Goal: Task Accomplishment & Management: Manage account settings

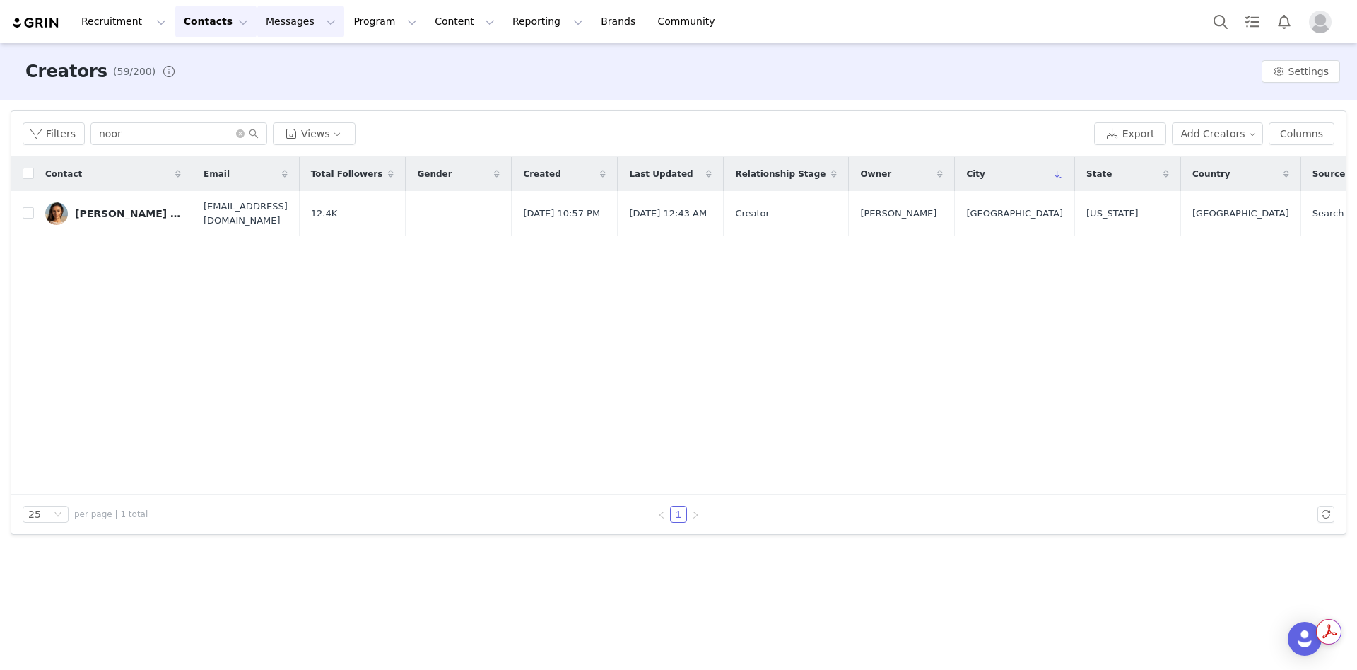
click at [278, 30] on button "Messages Messages" at bounding box center [300, 22] width 87 height 32
click at [354, 26] on button "Program Program" at bounding box center [385, 22] width 81 height 32
click at [374, 62] on div "Activations" at bounding box center [366, 62] width 95 height 15
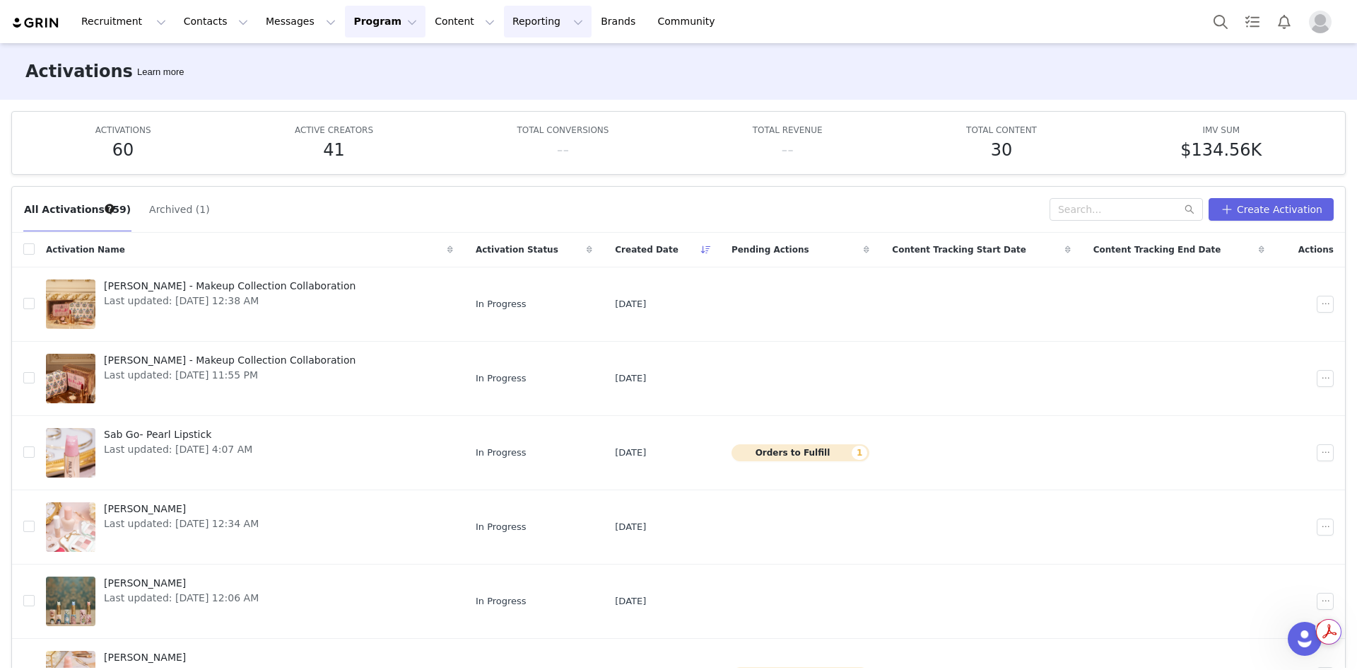
click at [504, 19] on button "Reporting Reporting" at bounding box center [548, 22] width 88 height 32
click at [426, 31] on button "Content Content" at bounding box center [464, 22] width 77 height 32
click at [504, 36] on button "Reporting Reporting" at bounding box center [548, 22] width 88 height 32
click at [285, 22] on button "Messages Messages" at bounding box center [300, 22] width 87 height 32
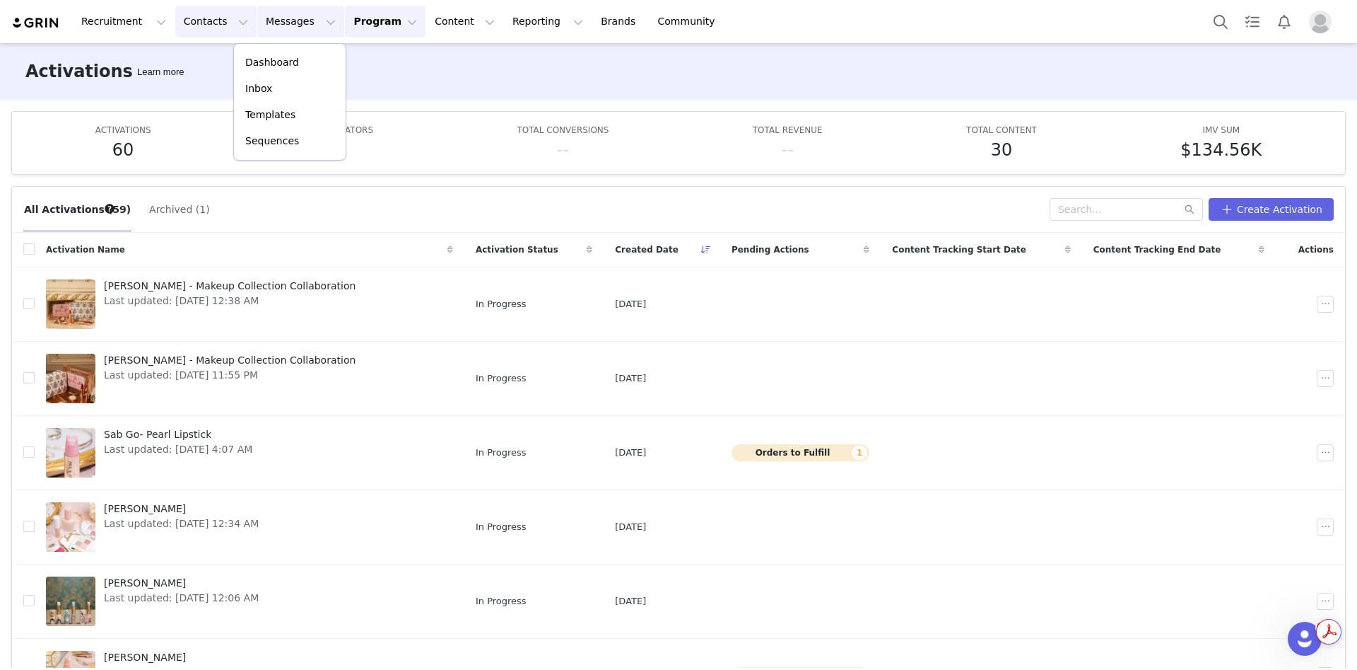
click at [186, 31] on button "Contacts Contacts" at bounding box center [215, 22] width 81 height 32
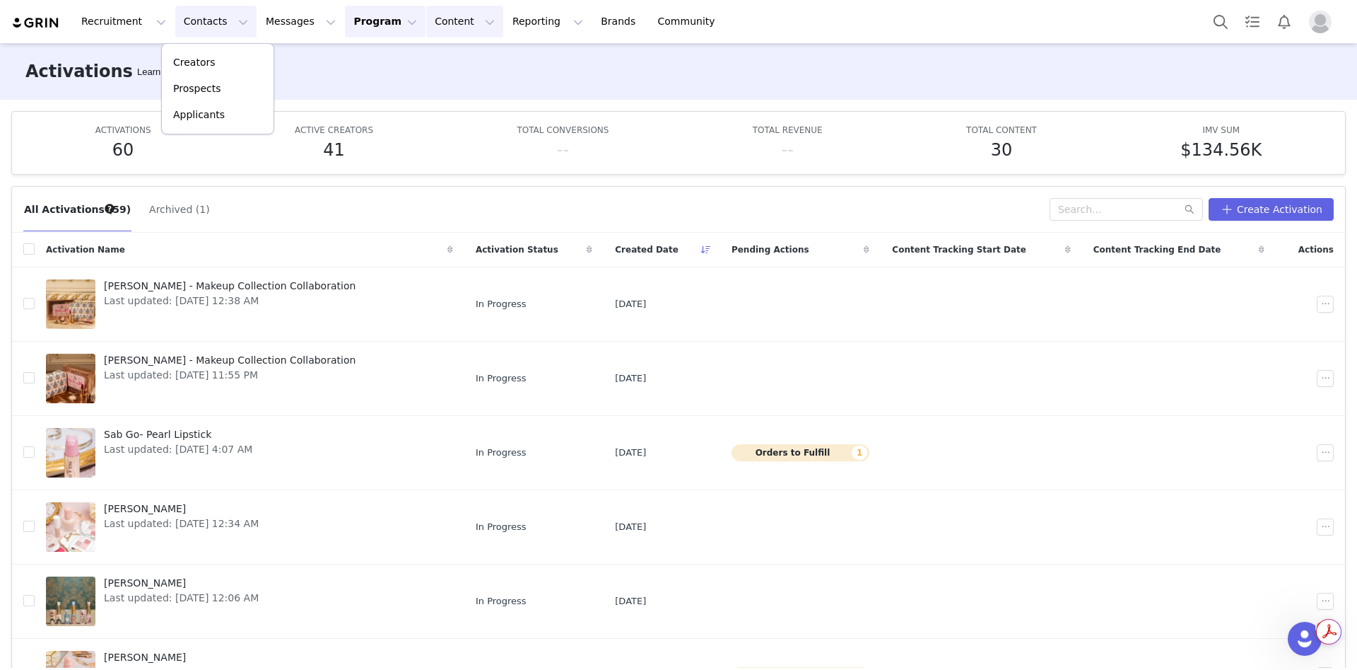
click at [432, 26] on button "Content Content" at bounding box center [464, 22] width 77 height 32
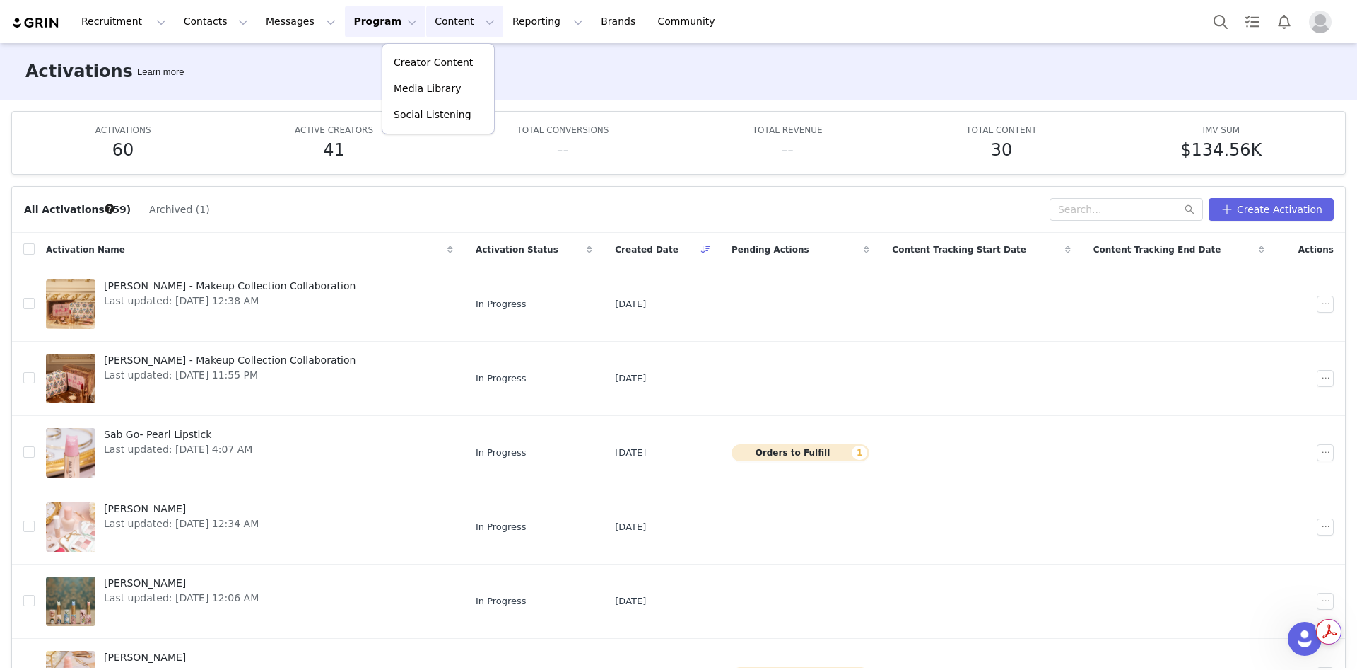
click at [353, 23] on button "Program Program" at bounding box center [385, 22] width 81 height 32
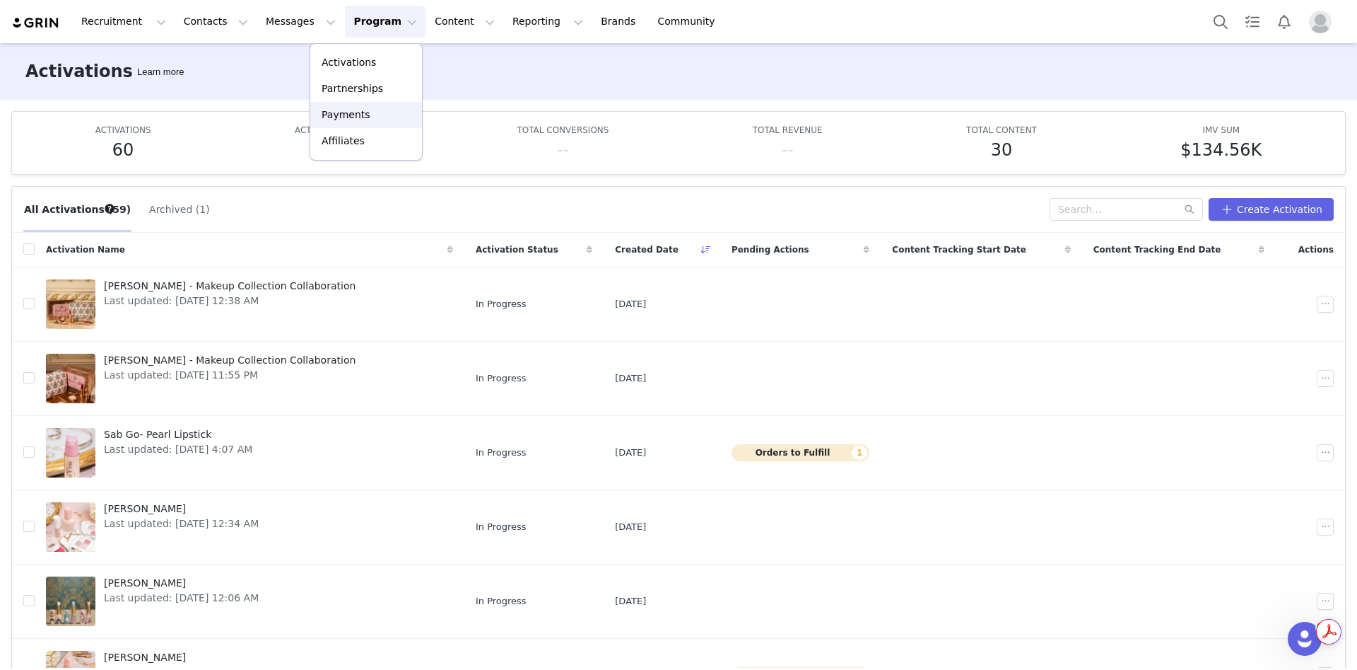
click at [358, 116] on p "Payments" at bounding box center [346, 114] width 49 height 15
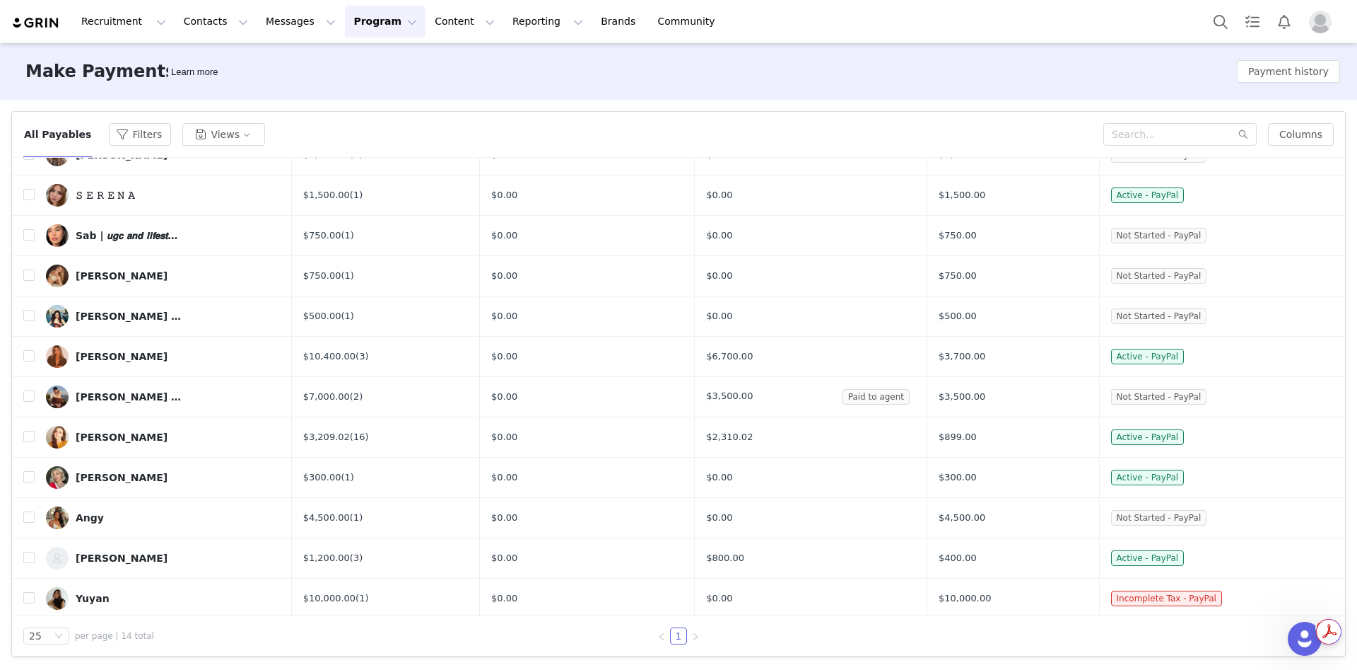
scroll to position [140, 0]
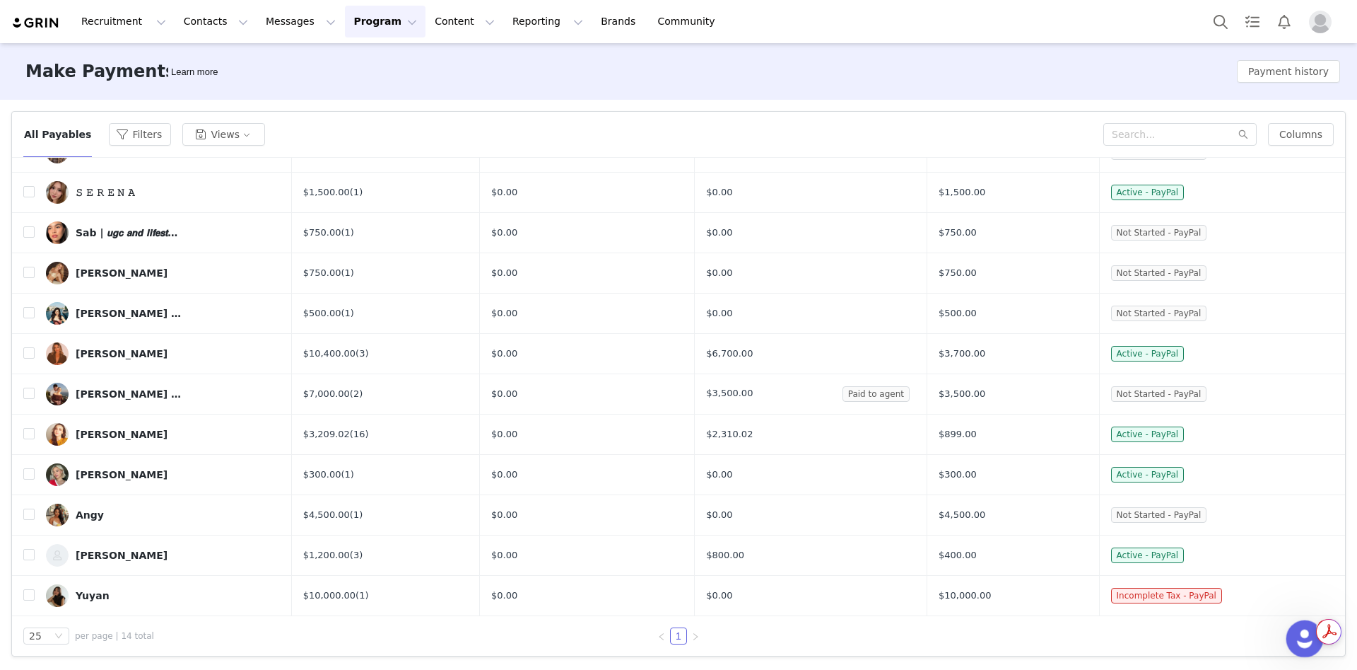
click at [1303, 641] on icon "Open Intercom Messenger" at bounding box center [1303, 636] width 23 height 23
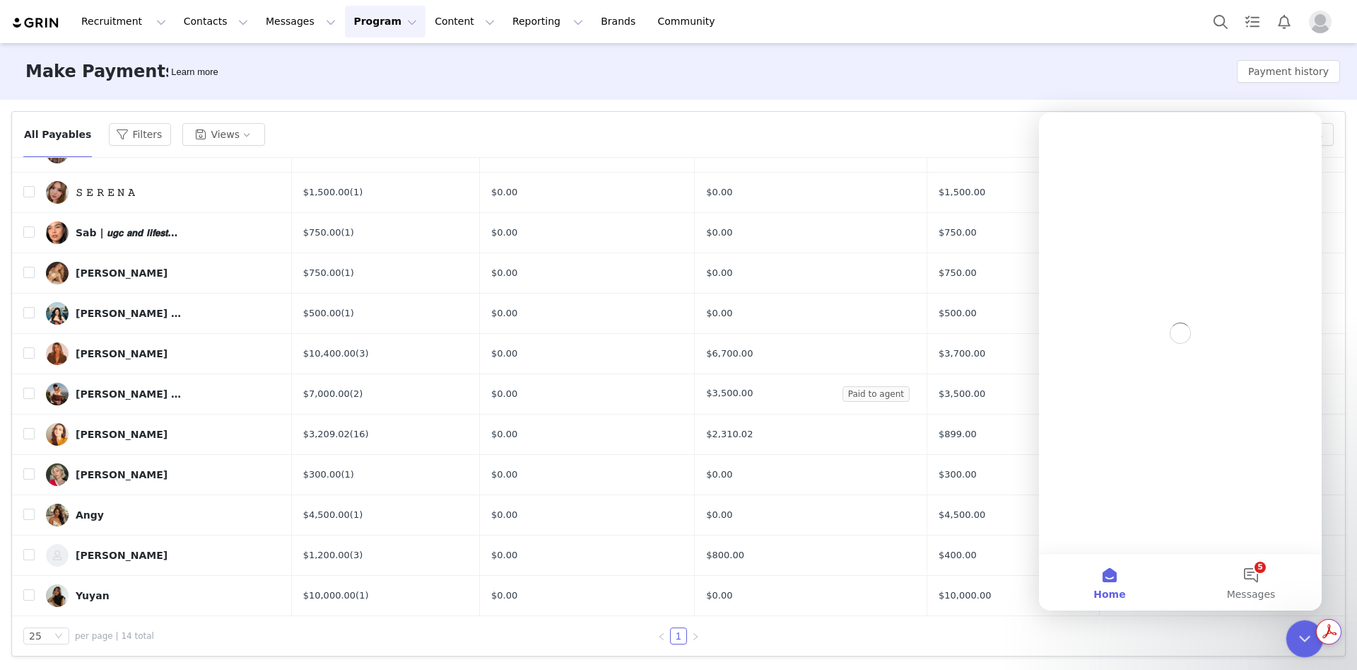
scroll to position [0, 0]
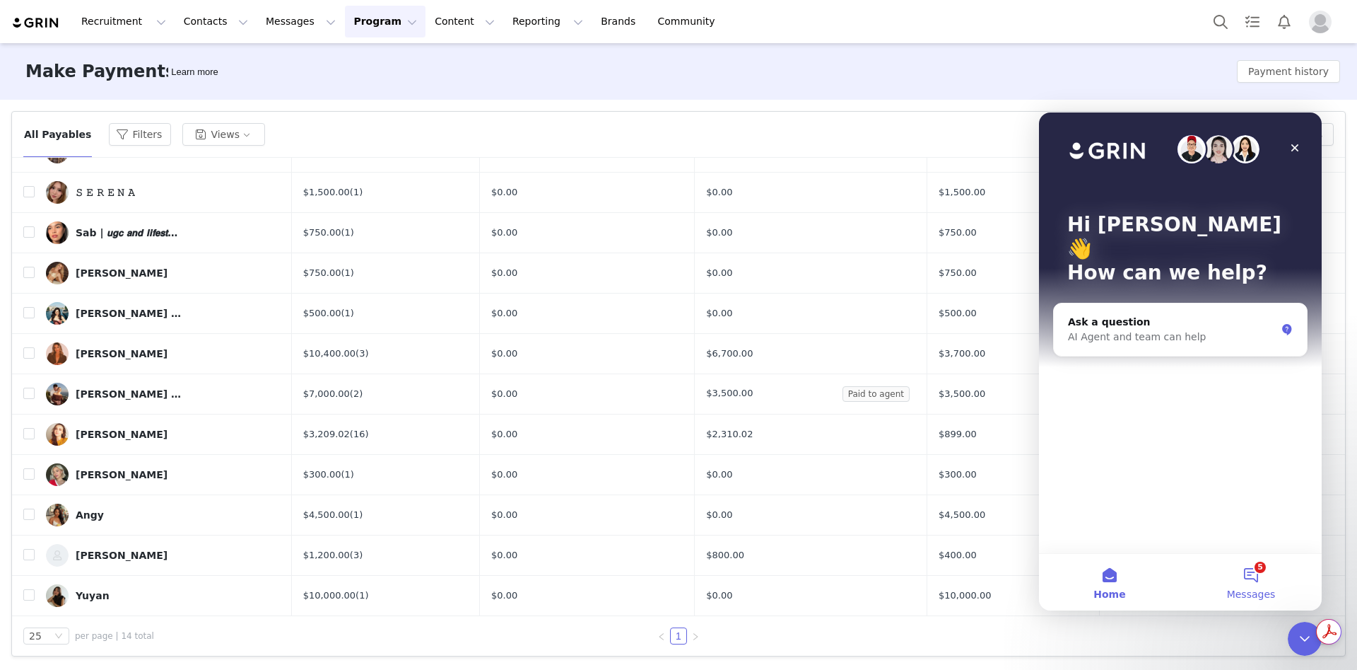
click at [1264, 583] on button "5 Messages" at bounding box center [1251, 582] width 141 height 57
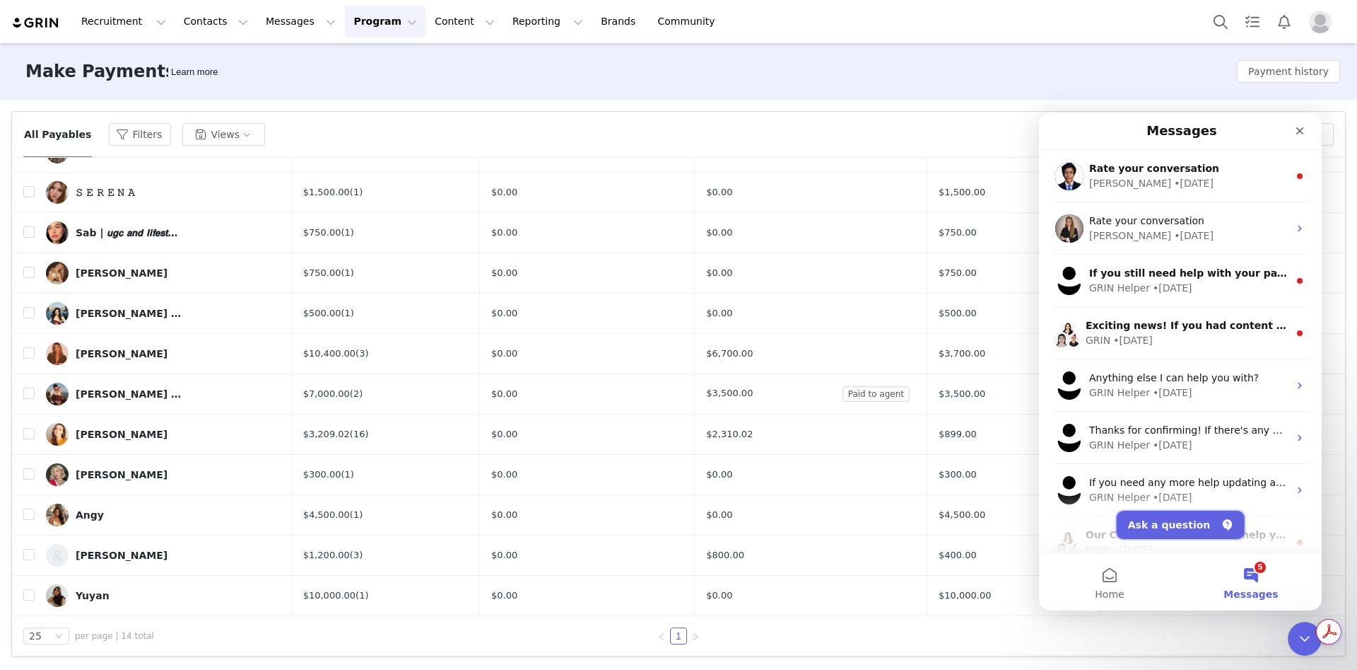
click at [1207, 515] on button "Ask a question" at bounding box center [1181, 524] width 128 height 28
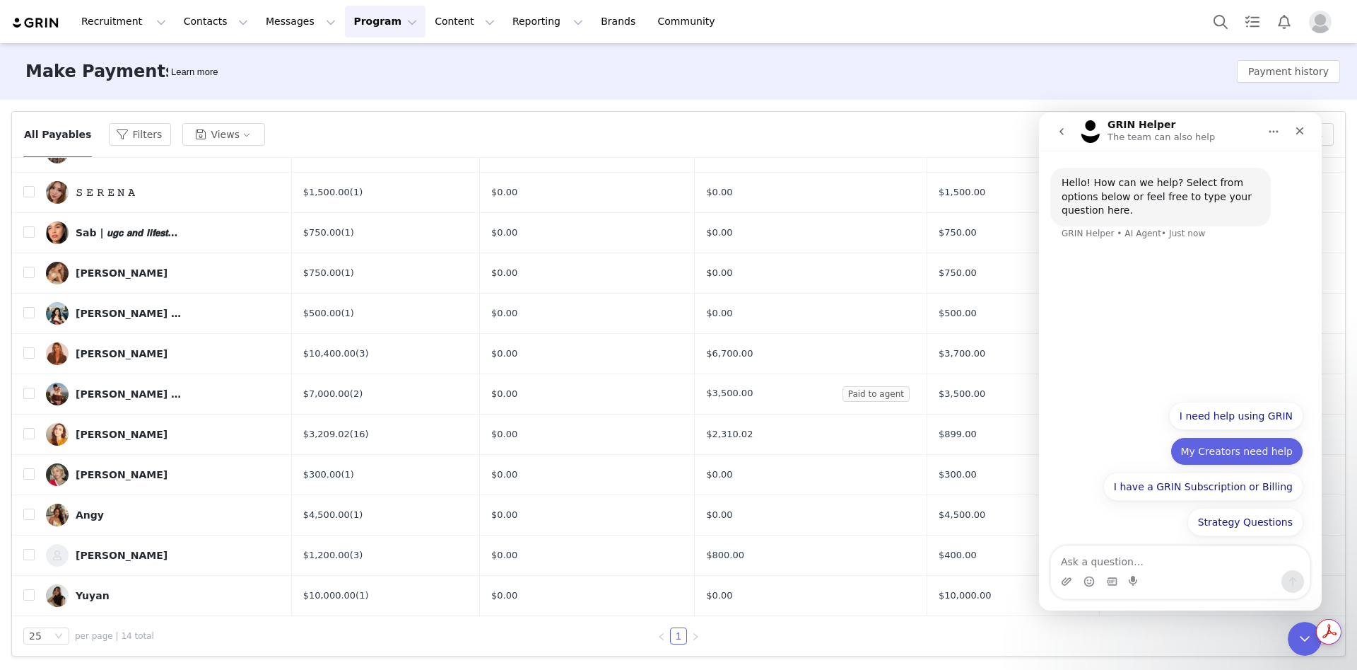
click at [1244, 448] on button "My Creators need help" at bounding box center [1237, 451] width 133 height 28
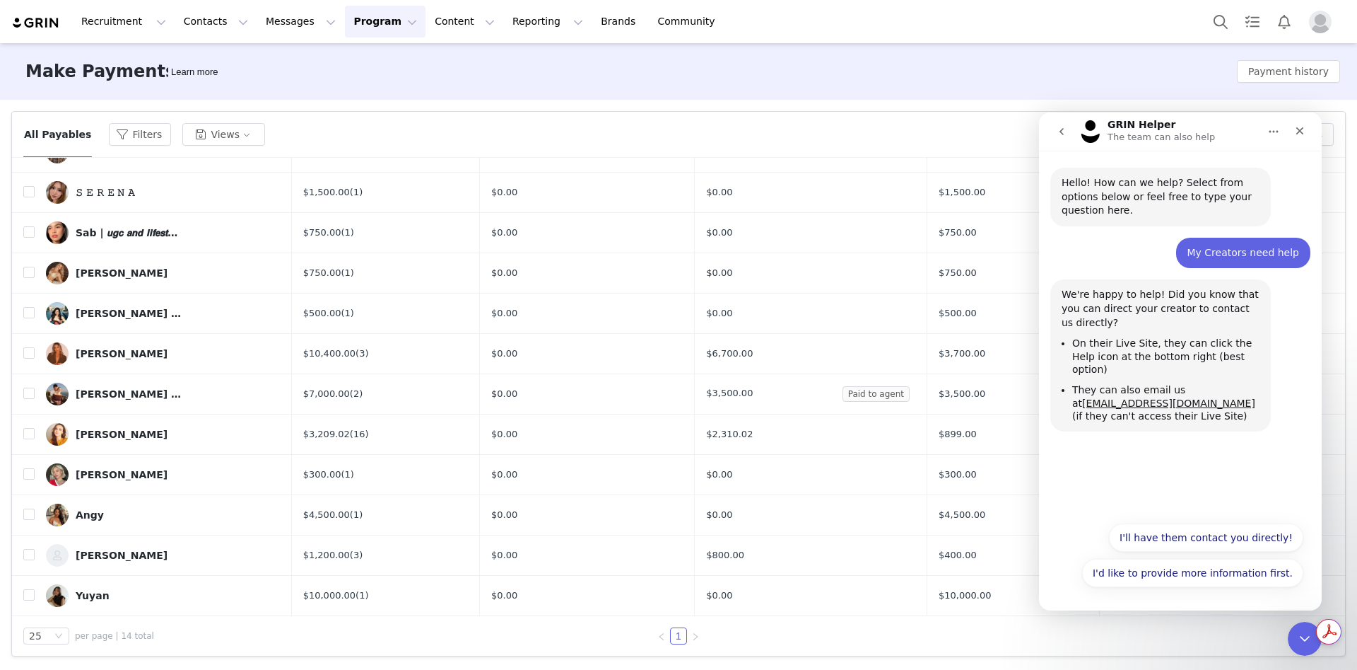
drag, startPoint x: 1241, startPoint y: 358, endPoint x: 1128, endPoint y: 406, distance: 123.3
click at [1128, 406] on div "Hello! How can we help? Select from options below or feel free to type your que…" at bounding box center [1180, 332] width 283 height 363
click at [1154, 469] on div "Hello! How can we help? Select from options below or feel free to type your que…" at bounding box center [1180, 332] width 283 height 363
click at [1170, 564] on button "I'd like to provide more information first." at bounding box center [1192, 573] width 221 height 28
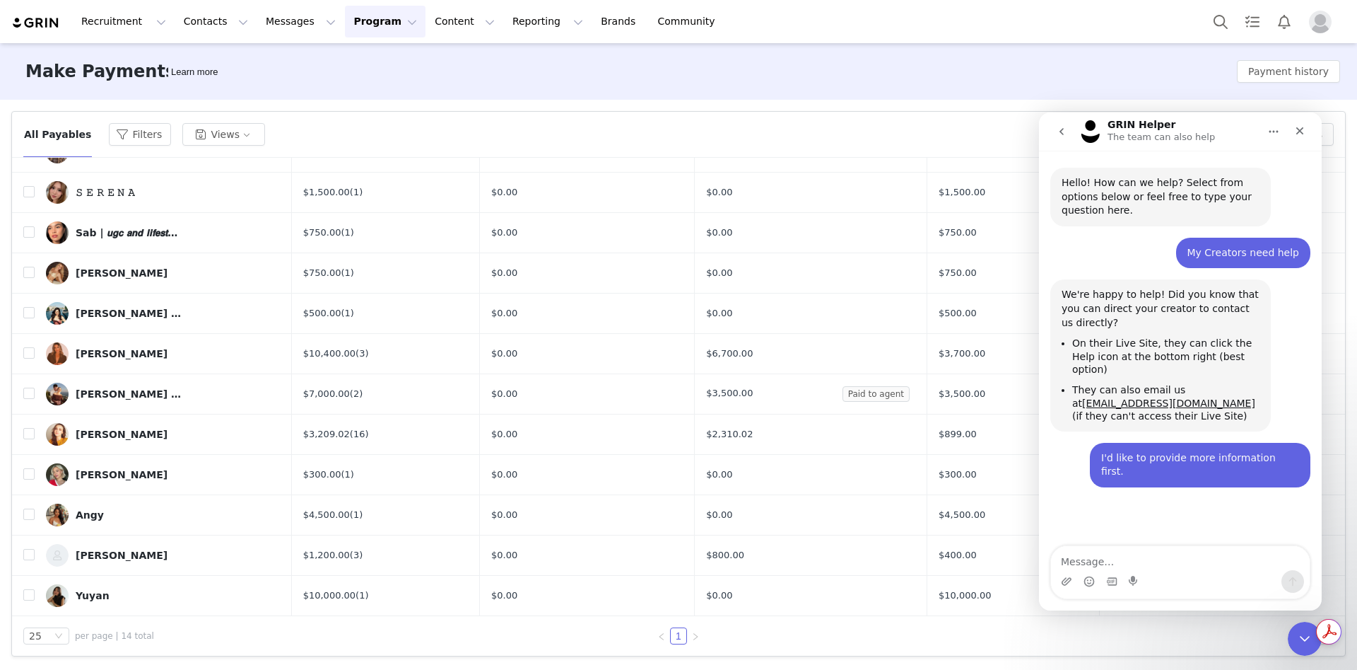
click at [1103, 555] on textarea "Message…" at bounding box center [1180, 558] width 259 height 24
type textarea "[PERSON_NAME] is the creator and they submiteed all information but payment sta…"
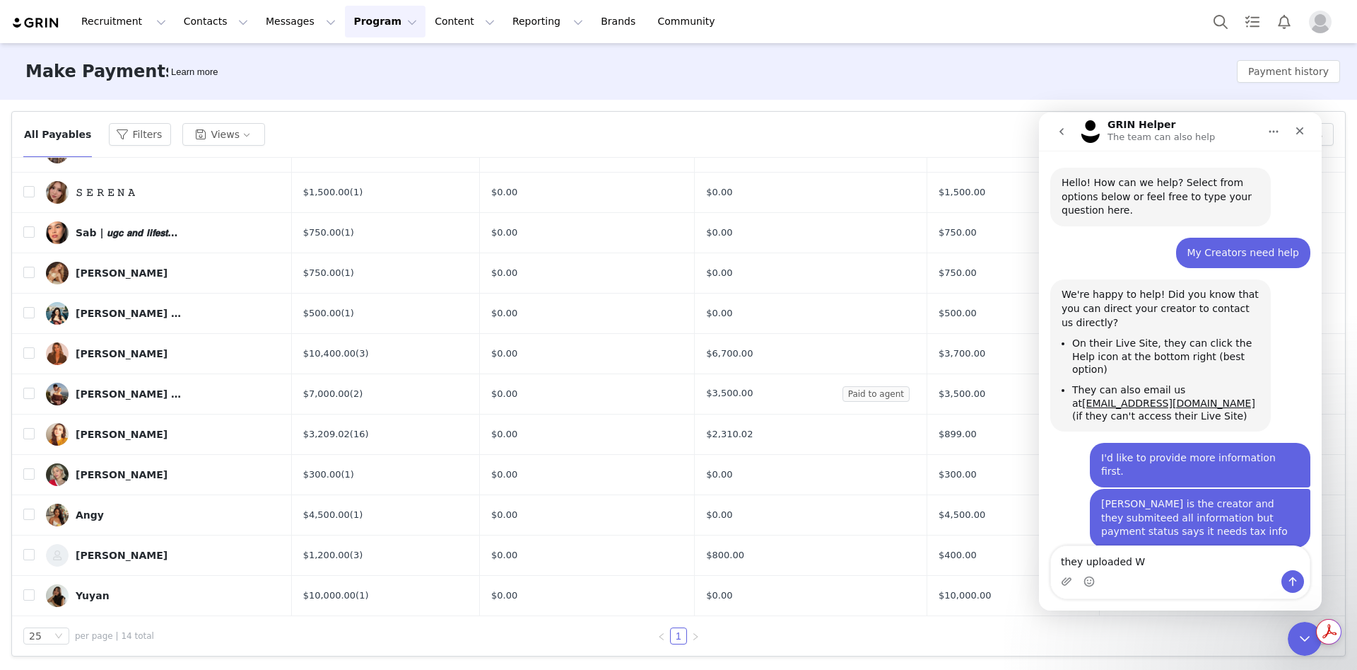
type textarea "they uploaded W9"
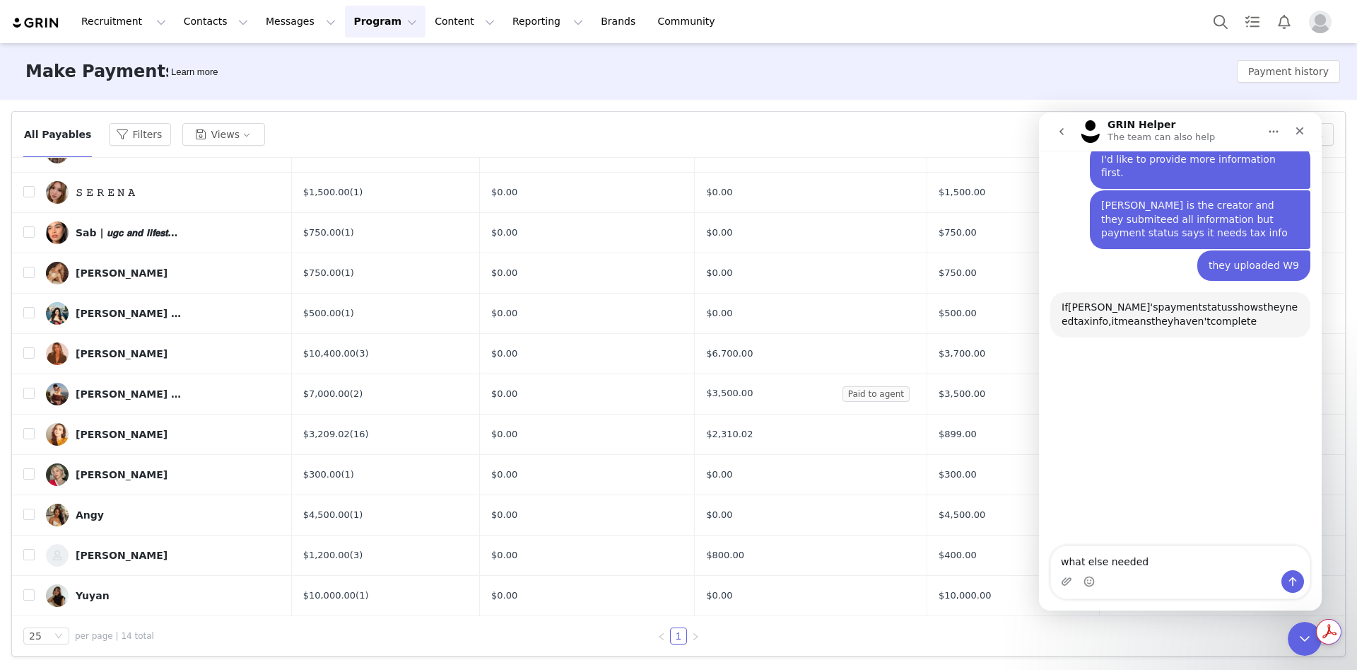
scroll to position [320, 0]
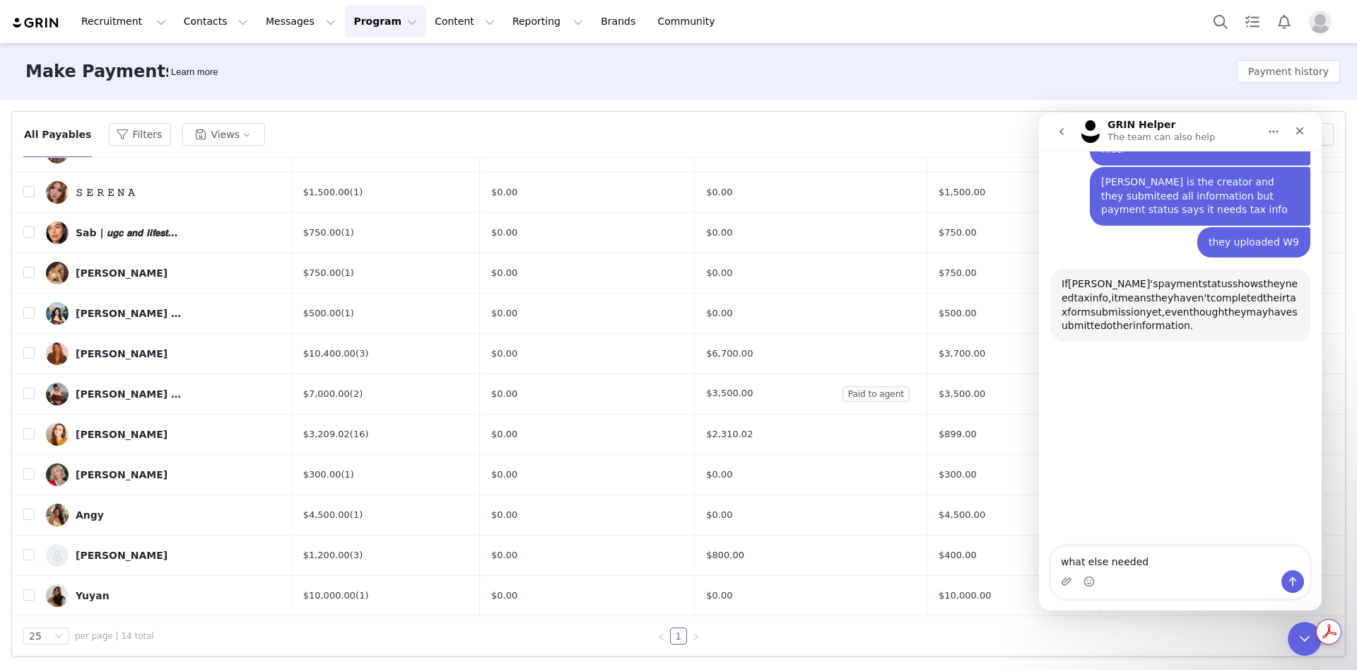
type textarea "what else needed?"
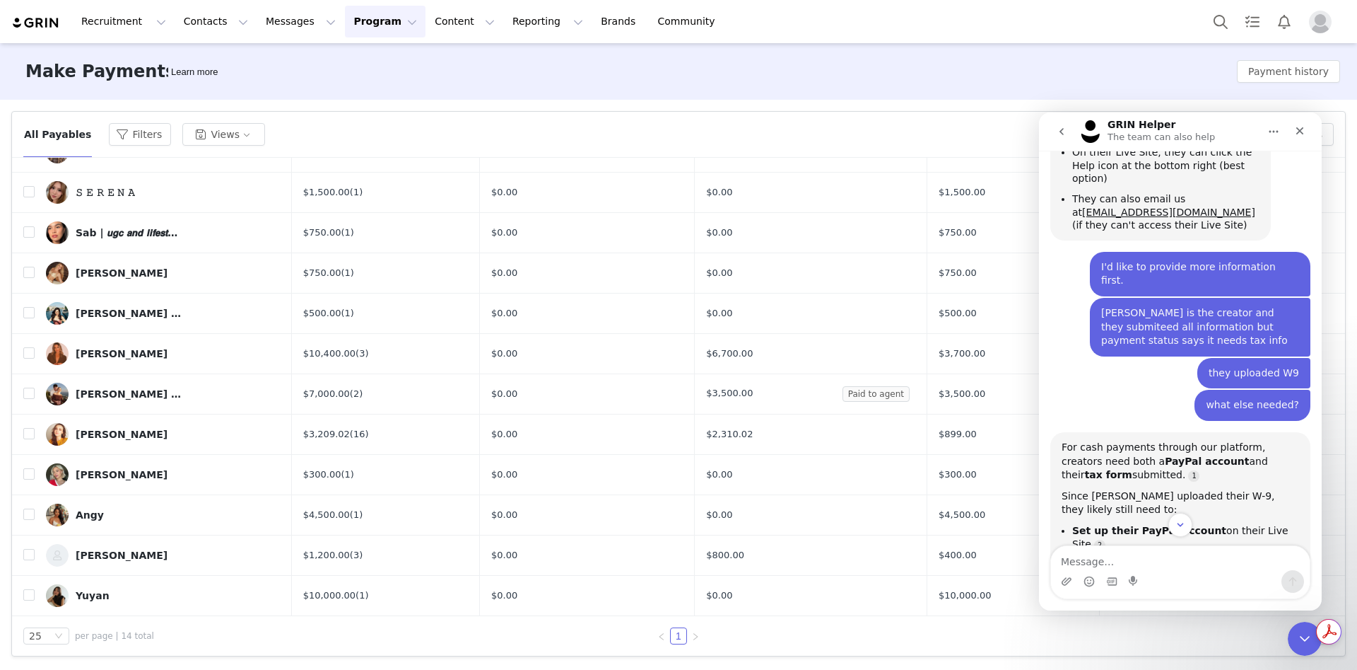
scroll to position [351, 0]
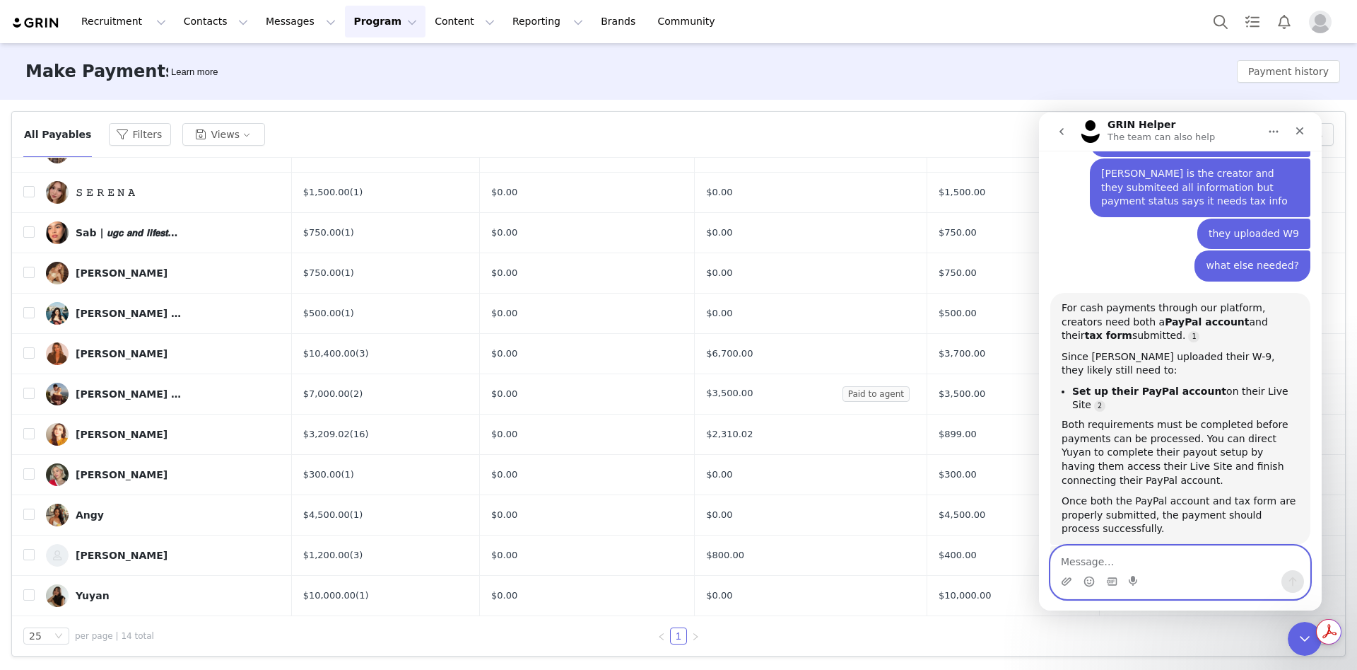
click at [1145, 553] on textarea "Message…" at bounding box center [1180, 558] width 259 height 24
type textarea "they did paypal too"
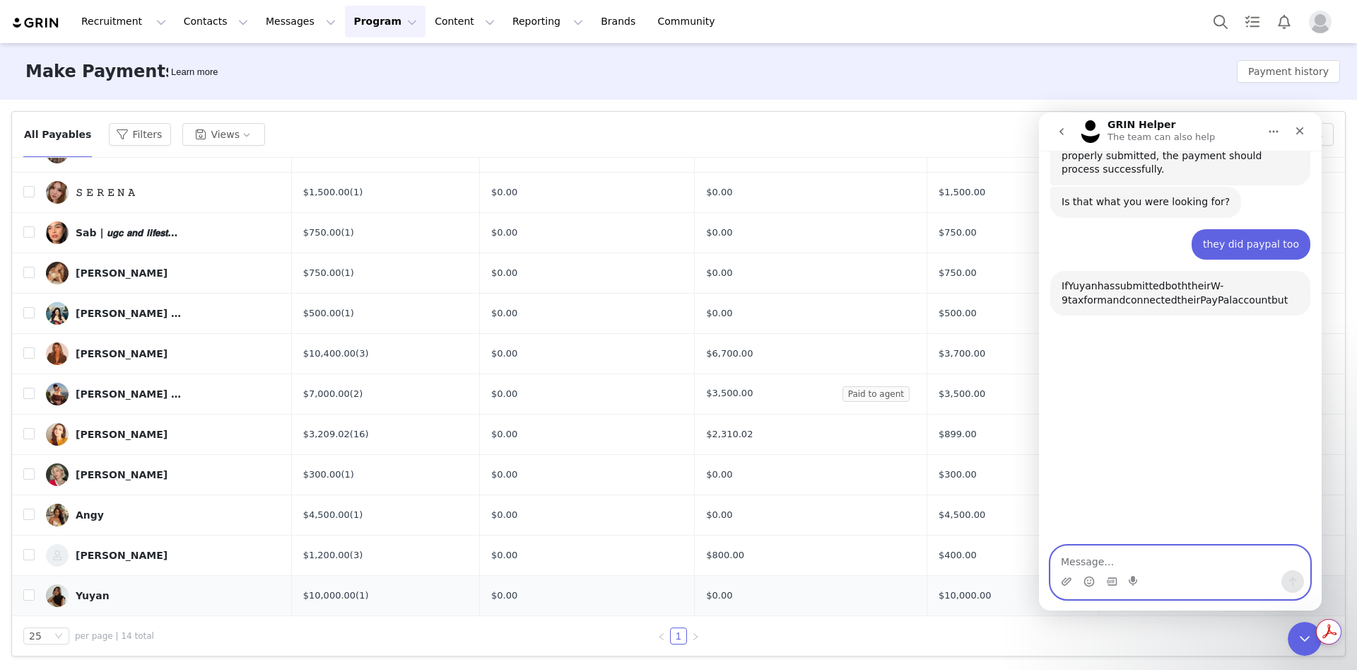
scroll to position [690, 0]
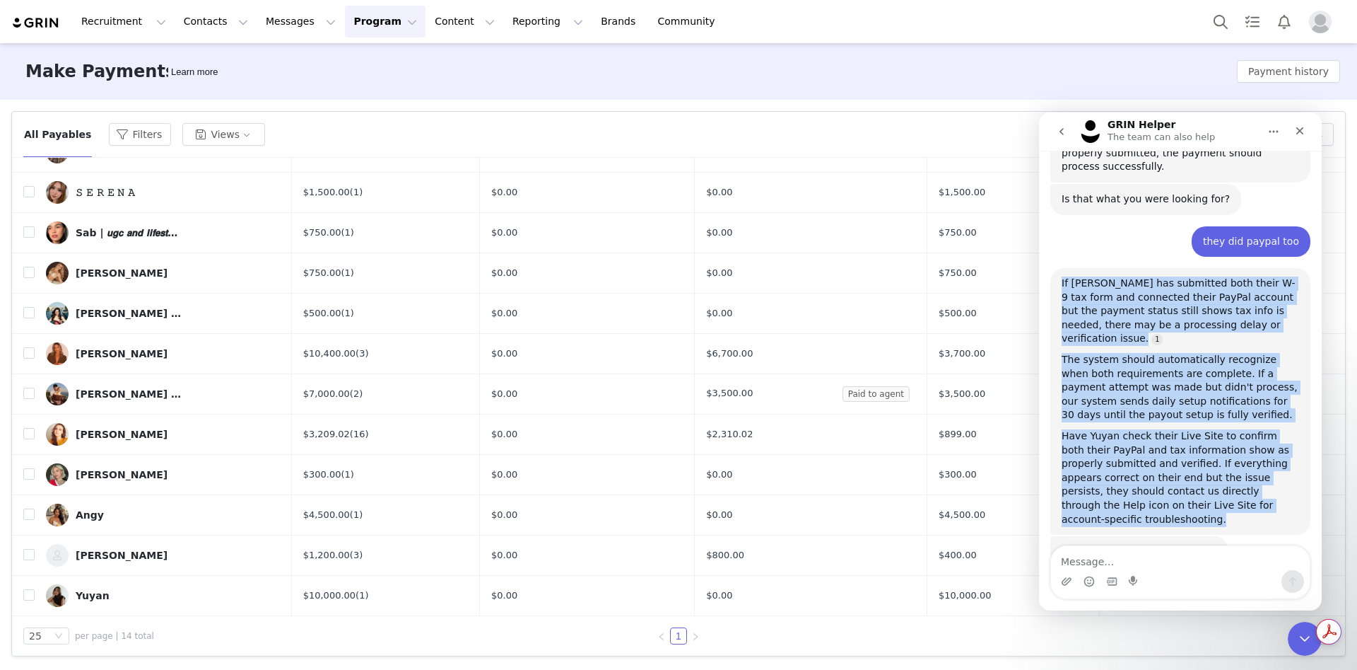
drag, startPoint x: 1284, startPoint y: 411, endPoint x: 1048, endPoint y: 207, distance: 311.8
click at [1048, 207] on div "Hello! How can we help? Select from options below or feel free to type your que…" at bounding box center [1180, 28] width 283 height 1140
copy div "If [PERSON_NAME] has submitted both their W-9 tax form and connected their PayP…"
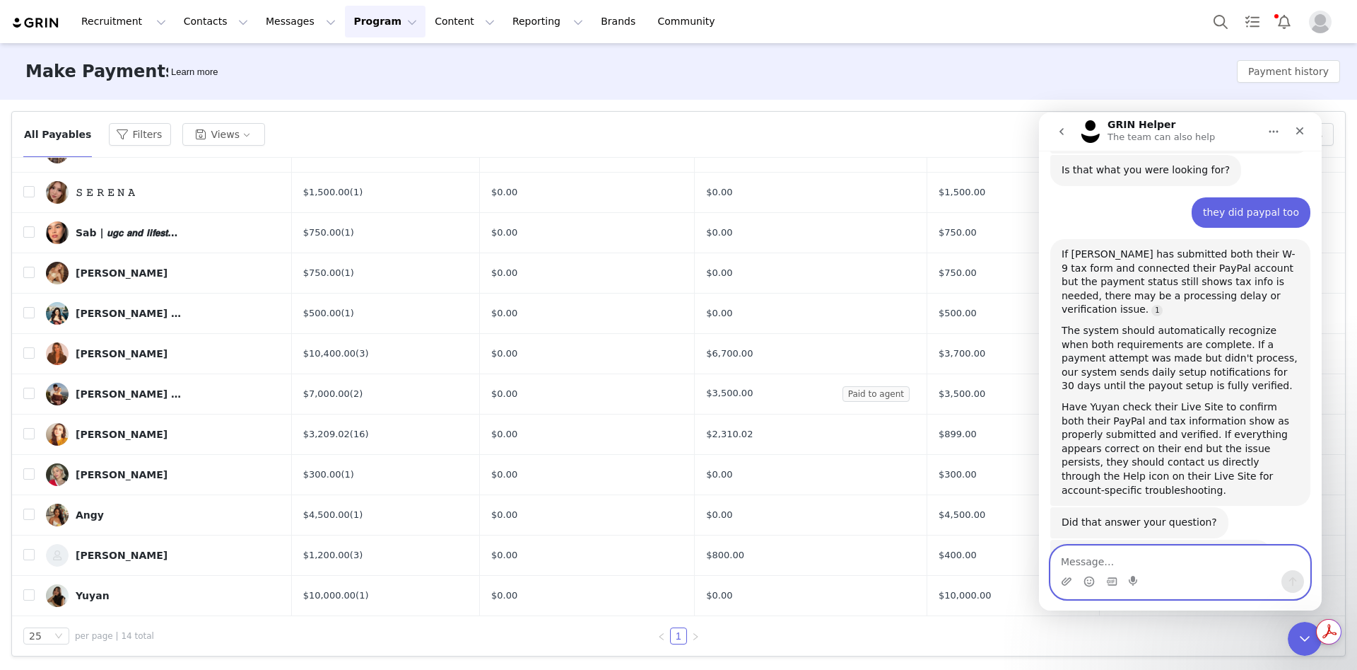
click at [1117, 560] on textarea "Message…" at bounding box center [1180, 558] width 259 height 24
type textarea "i will ask them to get in touch if any issue. thank you"
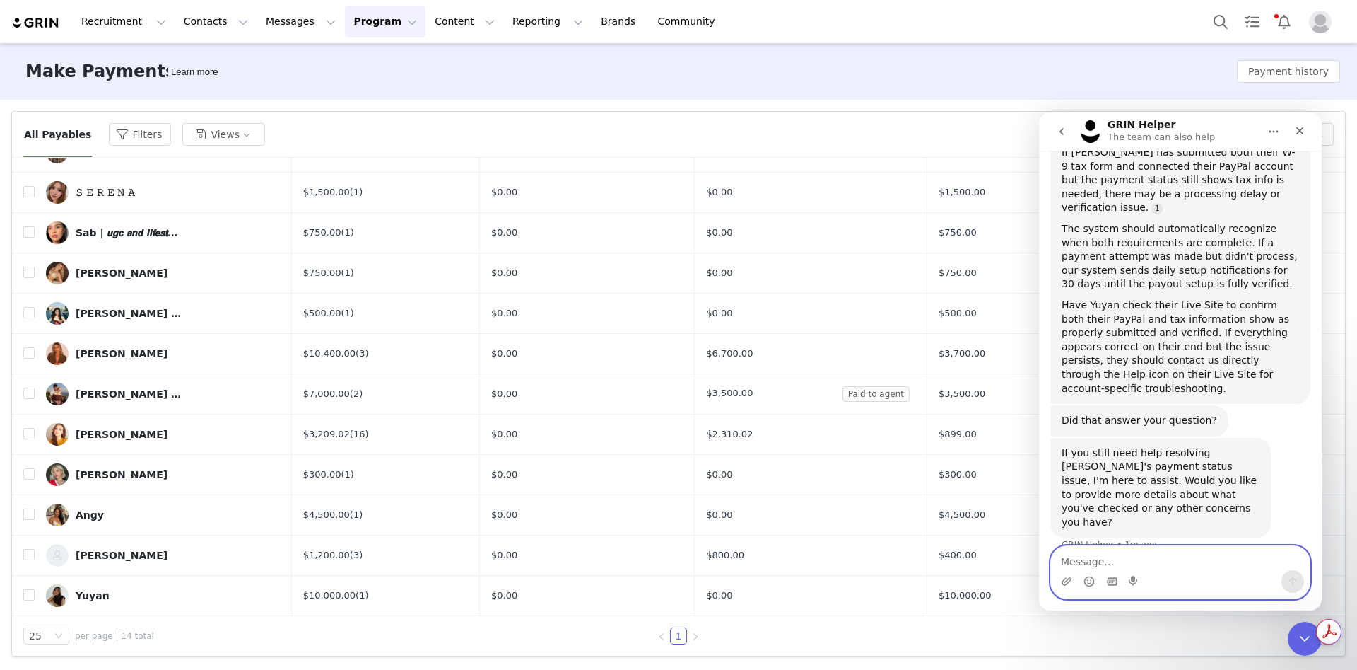
scroll to position [824, 0]
type textarea "i have processed payment for now"
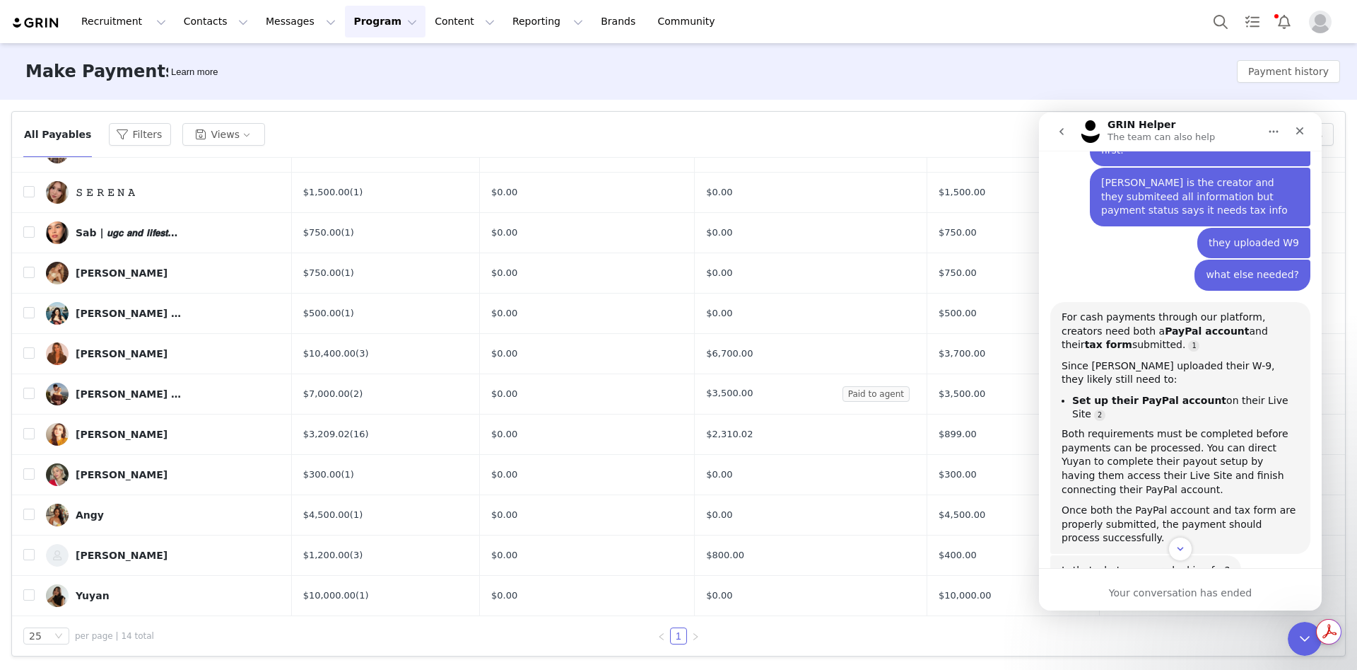
scroll to position [203, 0]
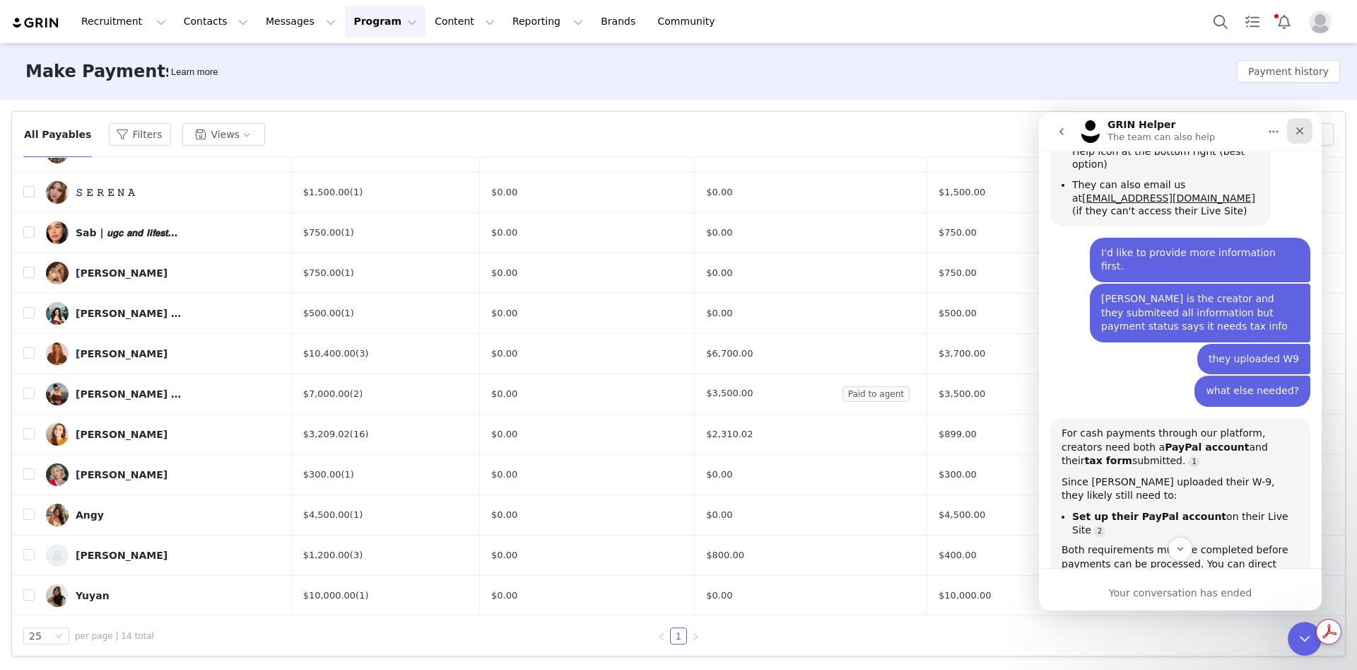
click at [1292, 134] on div "Close" at bounding box center [1299, 130] width 25 height 25
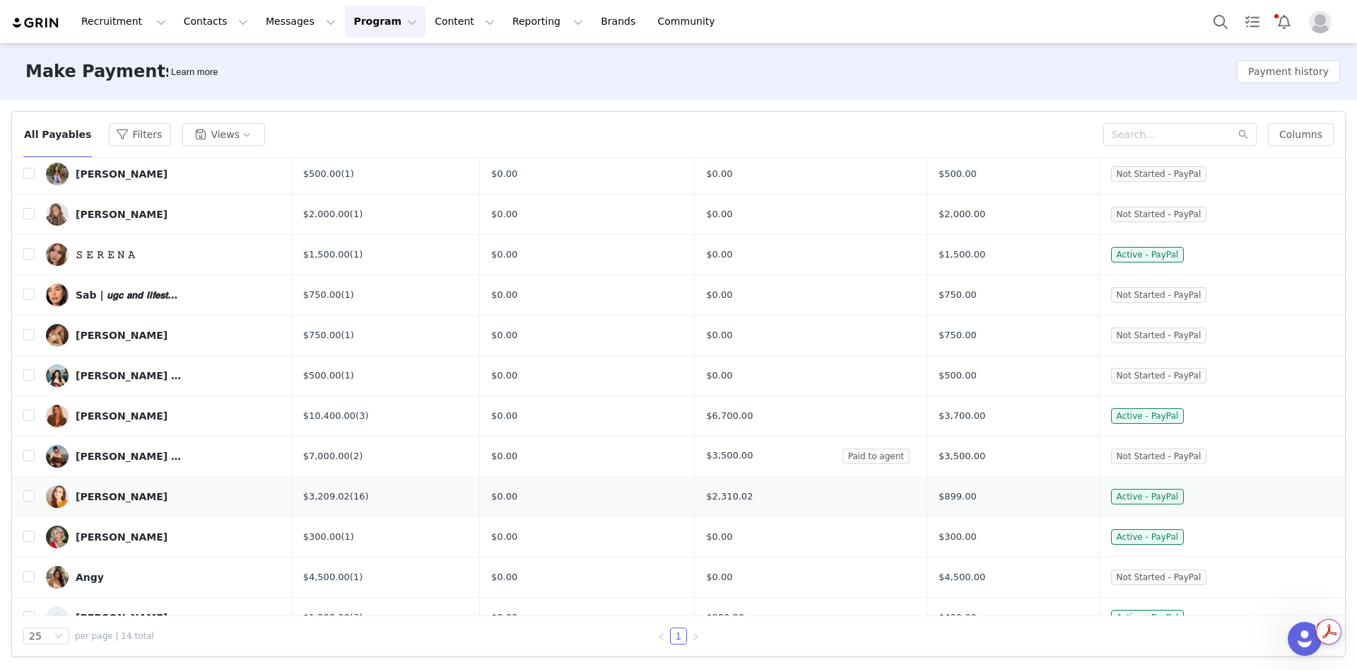
scroll to position [140, 0]
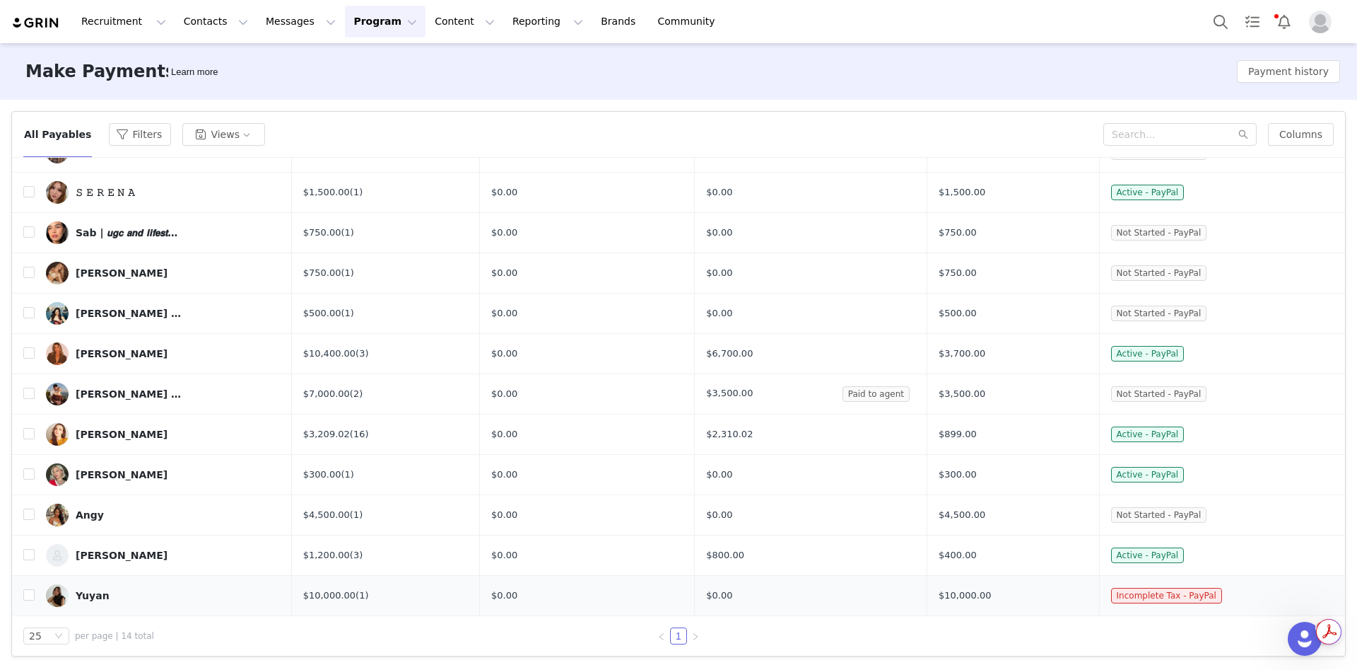
click at [90, 596] on div "Yuyan" at bounding box center [93, 595] width 34 height 11
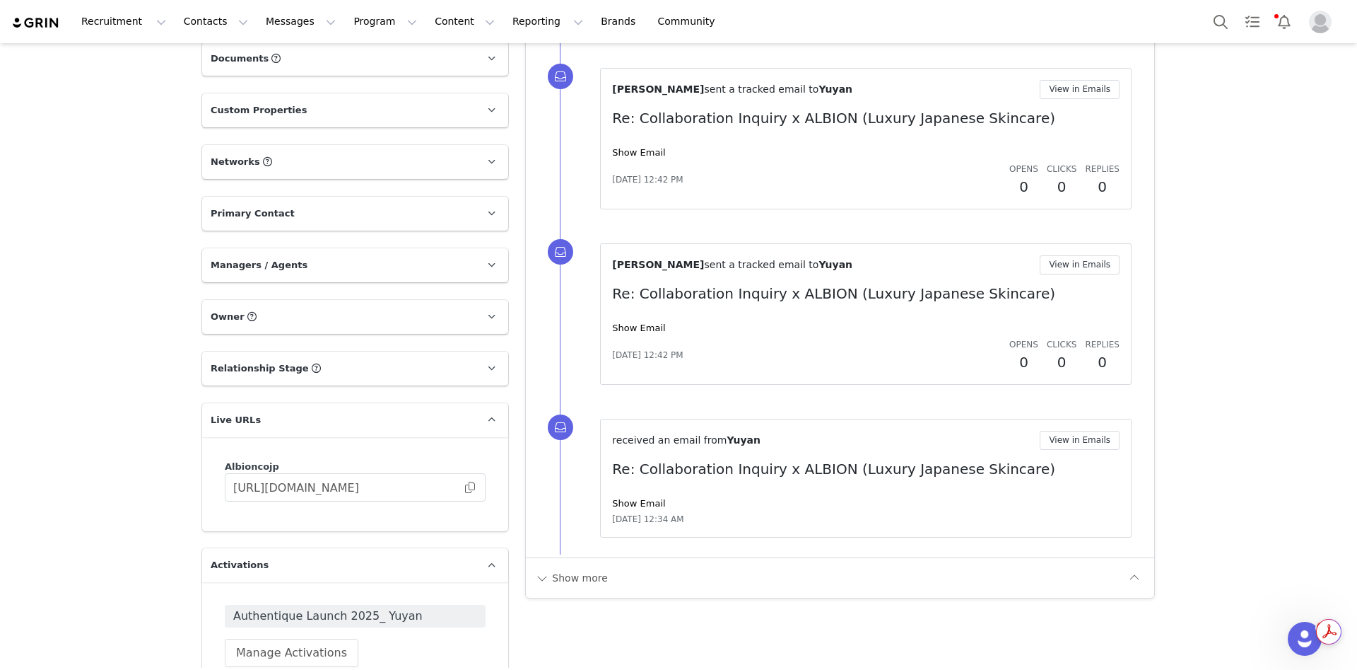
scroll to position [1591, 0]
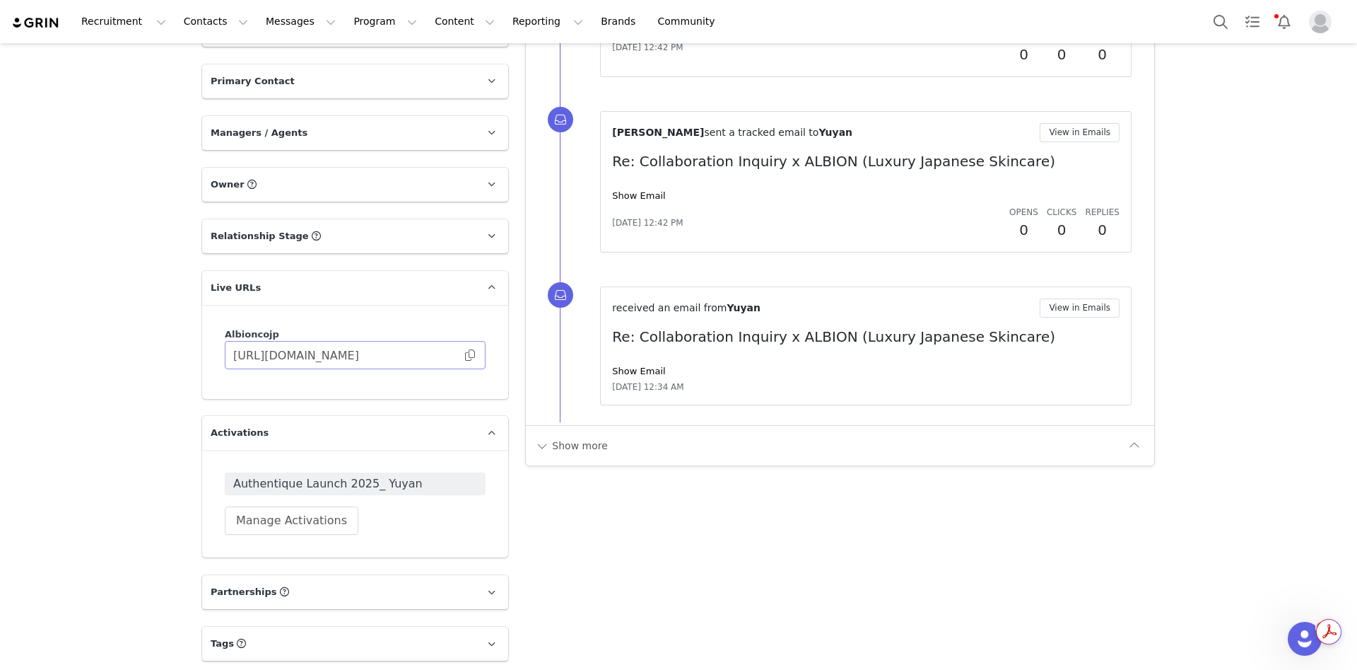
click at [463, 355] on span at bounding box center [470, 355] width 14 height 0
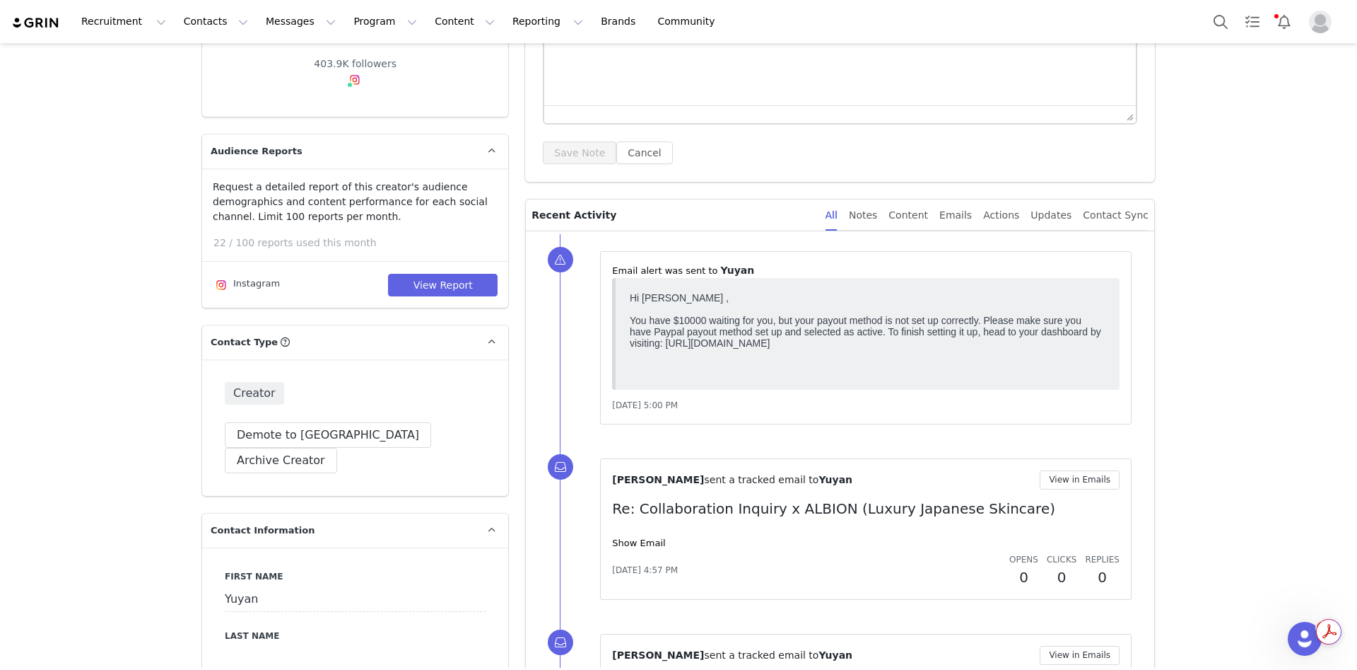
scroll to position [0, 0]
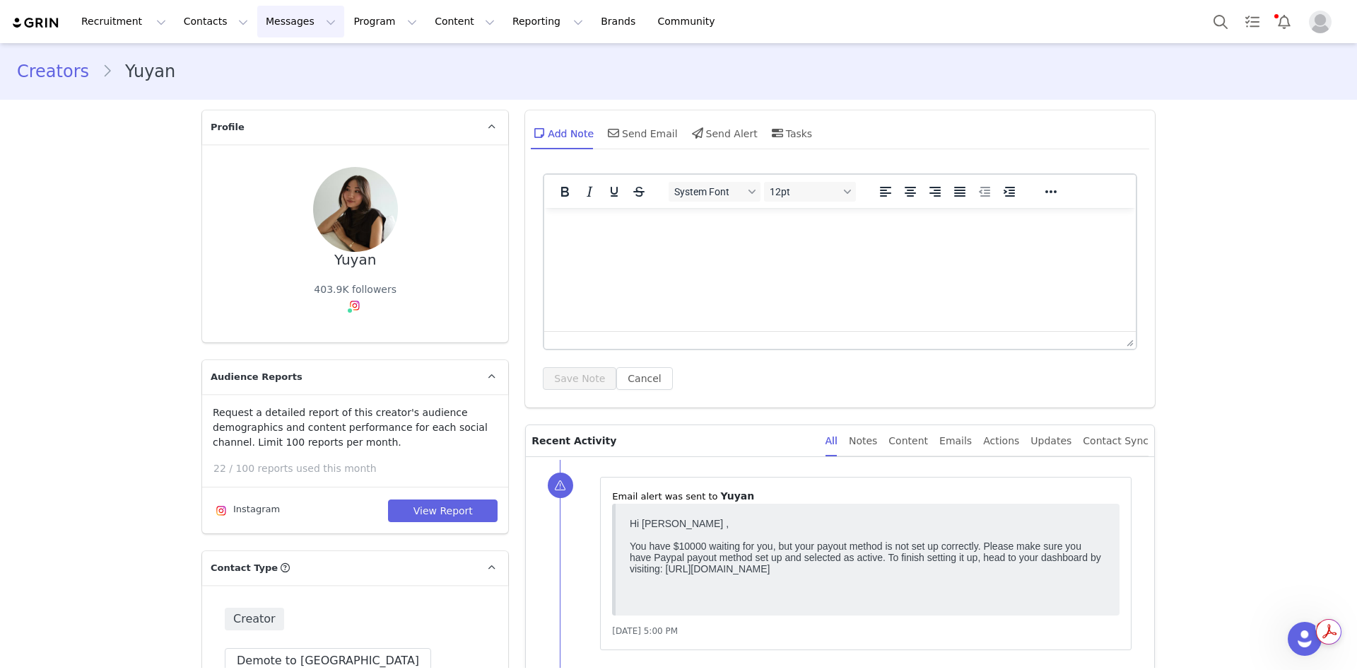
click at [279, 25] on button "Messages Messages" at bounding box center [300, 22] width 87 height 32
click at [361, 30] on button "Program Program" at bounding box center [385, 22] width 81 height 32
click at [349, 68] on p "Activations" at bounding box center [349, 62] width 54 height 15
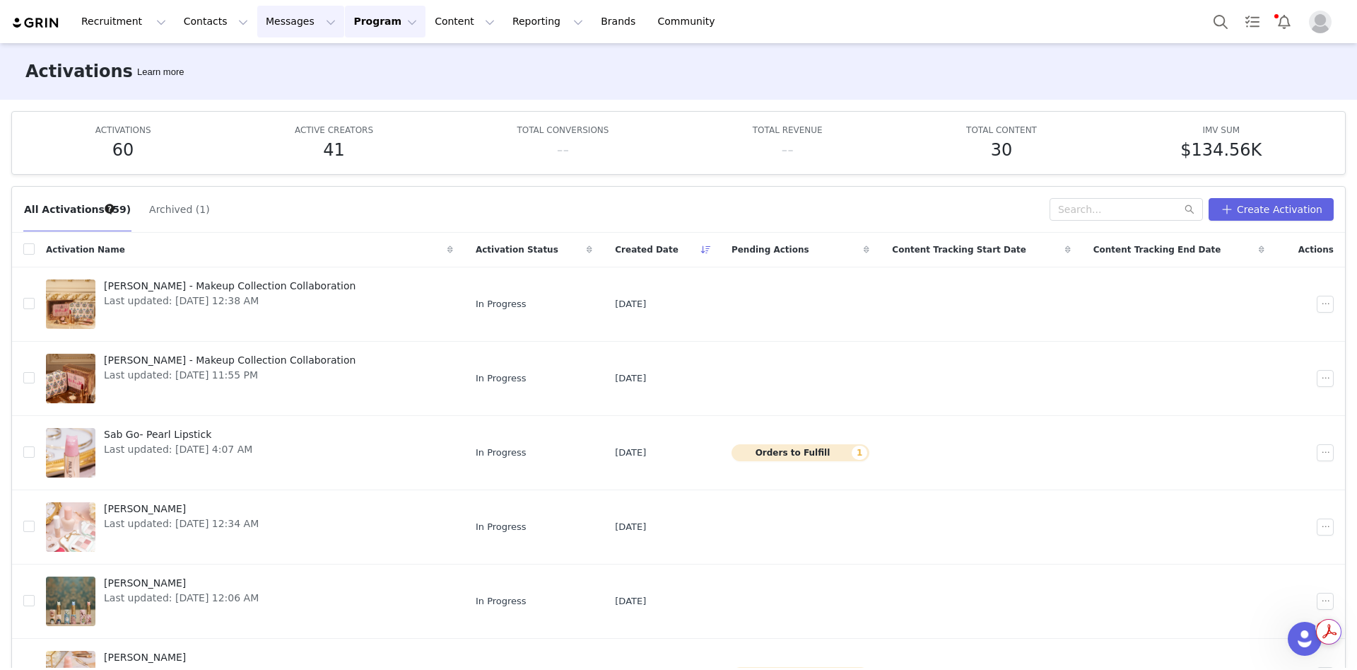
click at [271, 29] on button "Messages Messages" at bounding box center [300, 22] width 87 height 32
click at [674, 95] on div "Activations Learn more" at bounding box center [678, 71] width 1357 height 57
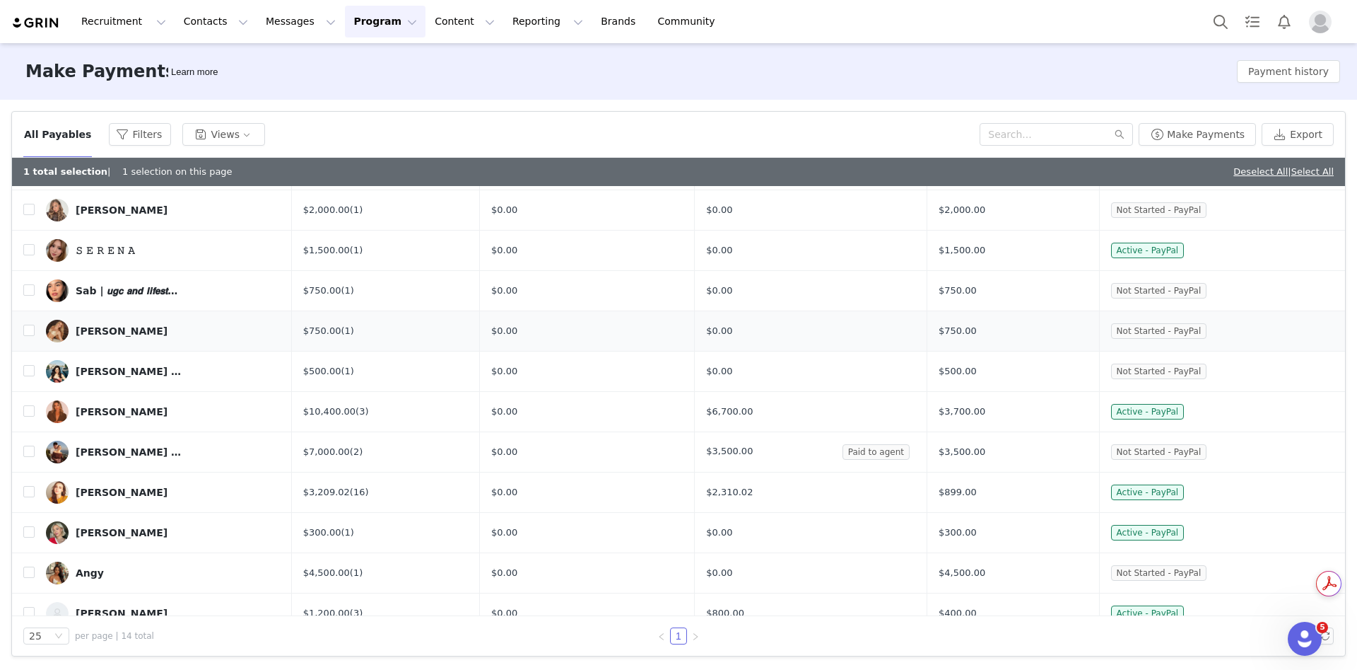
scroll to position [168, 0]
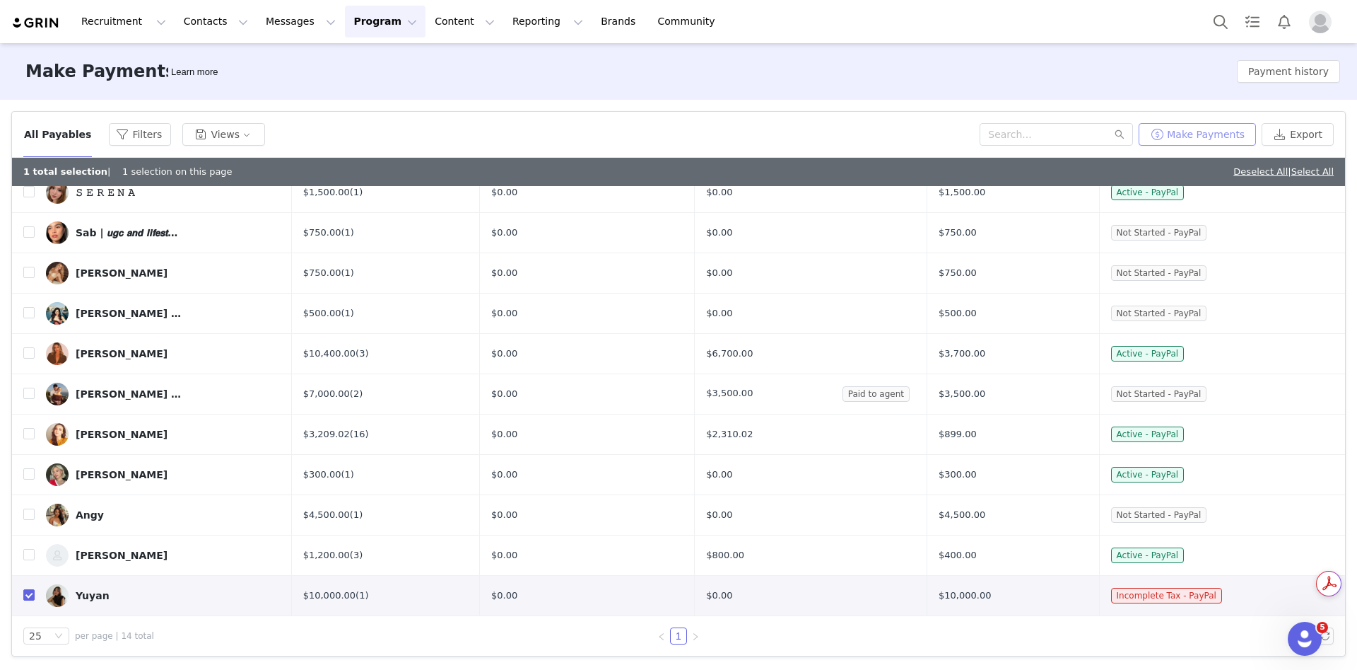
click at [1224, 139] on button "Make Payments" at bounding box center [1197, 134] width 117 height 23
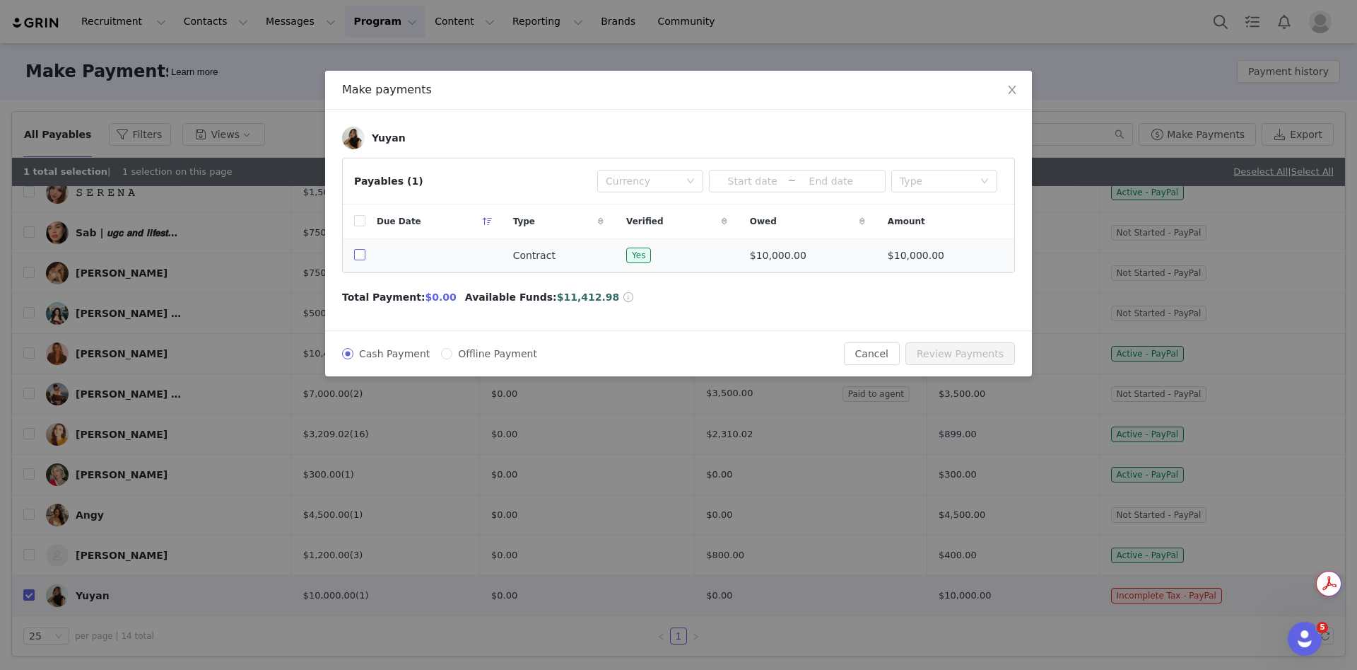
click at [356, 254] on input "checkbox" at bounding box center [359, 254] width 11 height 11
checkbox input "true"
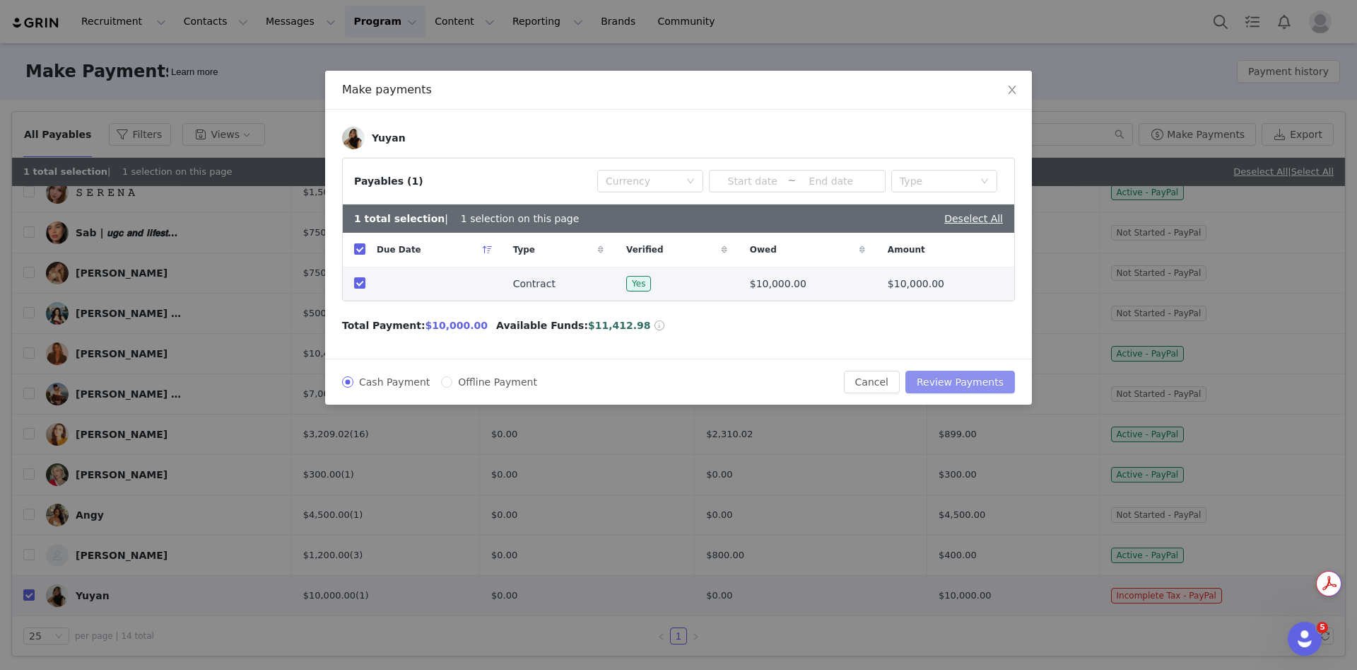
click at [969, 387] on button "Review Payments" at bounding box center [961, 381] width 110 height 23
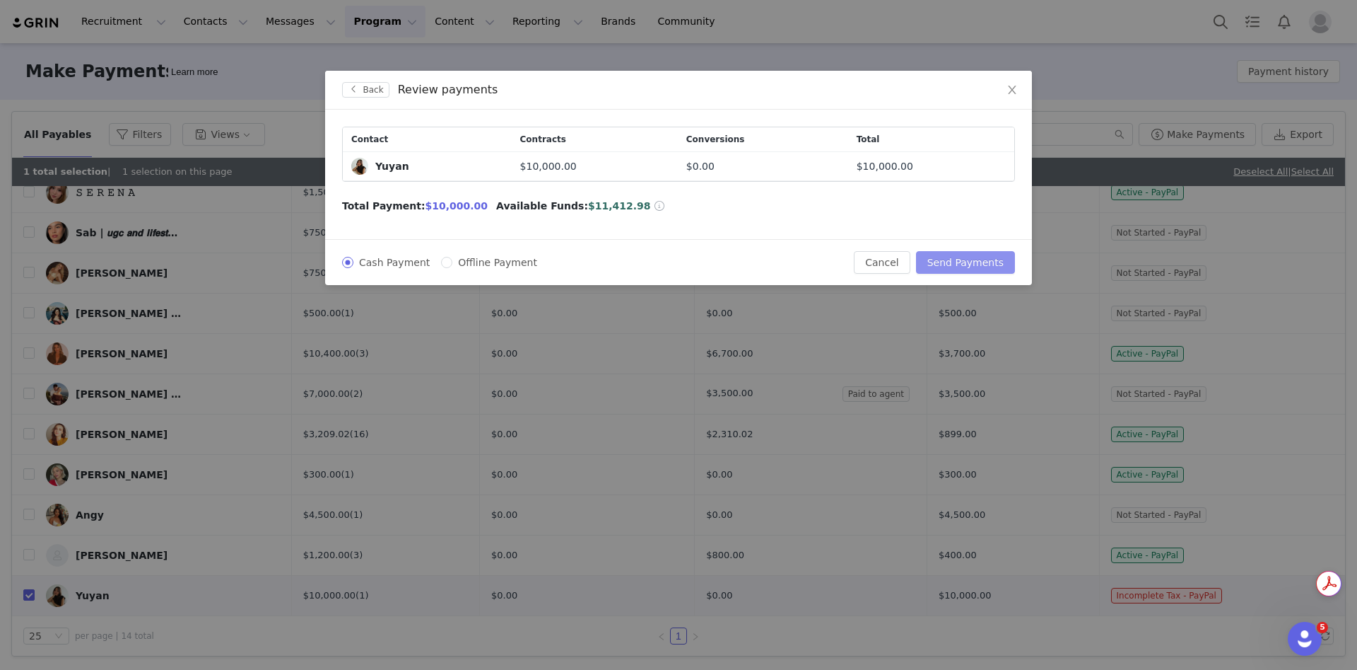
click at [994, 261] on button "Send Payments" at bounding box center [965, 262] width 99 height 23
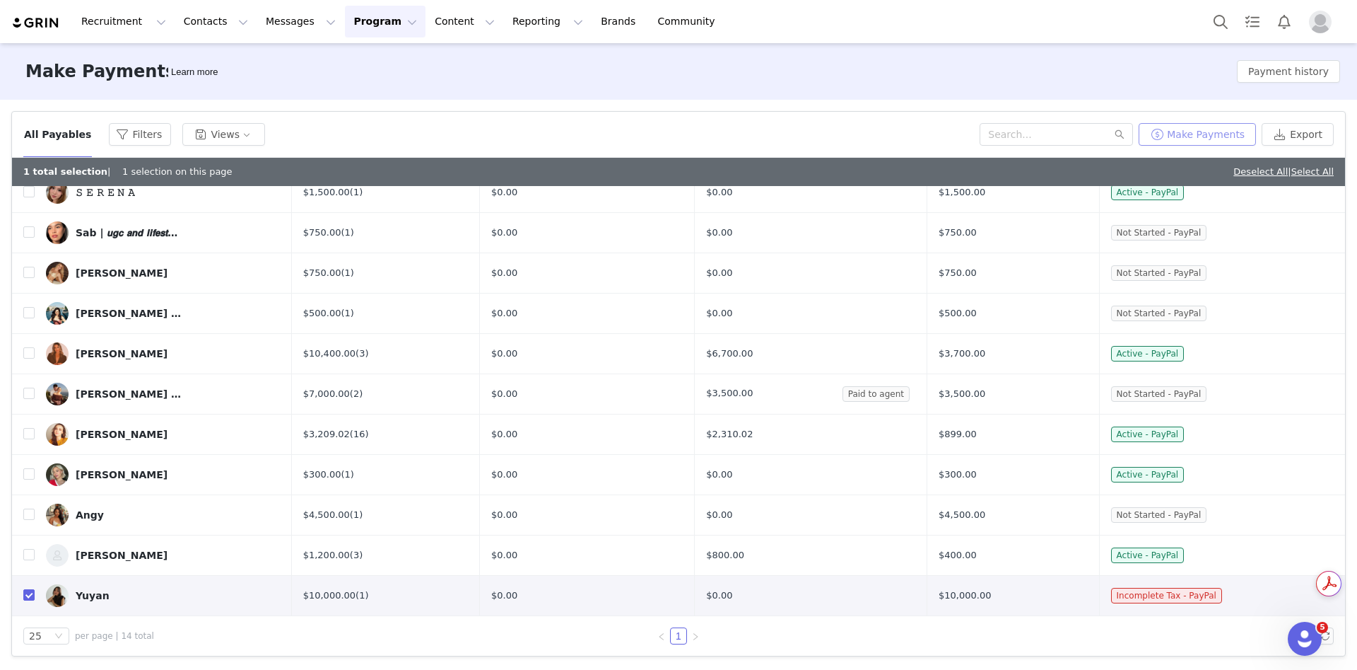
scroll to position [0, 0]
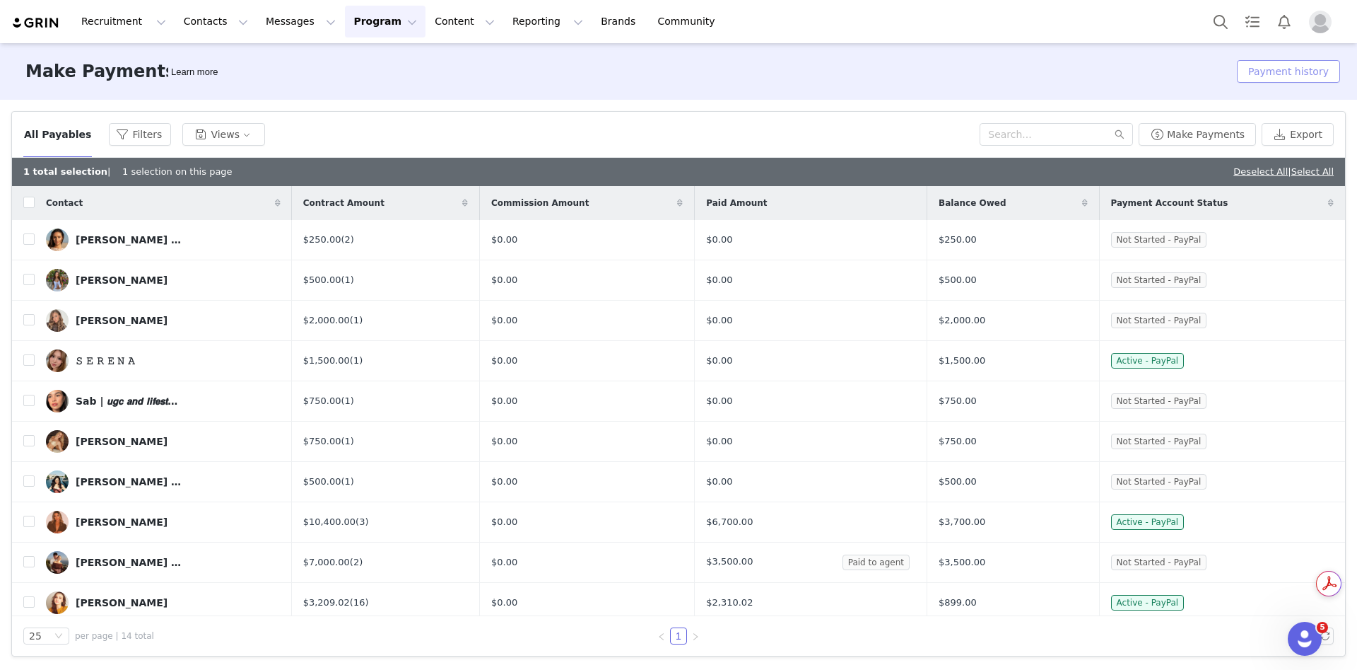
click at [1317, 71] on button "Payment history" at bounding box center [1288, 71] width 103 height 23
